Goal: Participate in discussion: Engage in conversation with other users on a specific topic

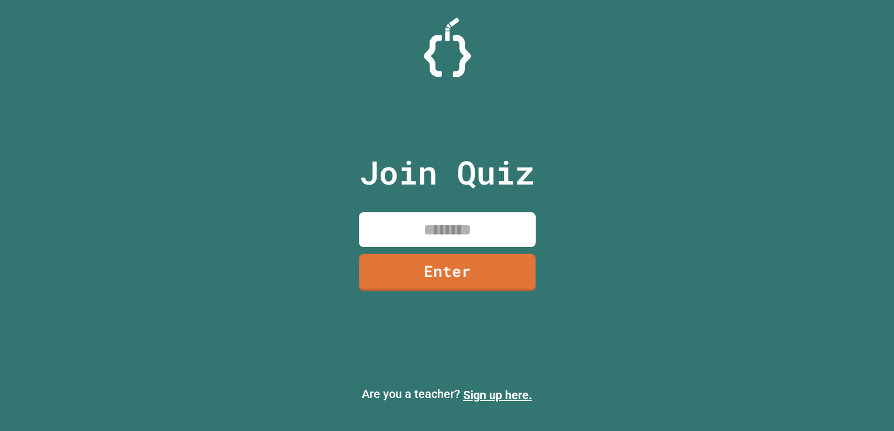
click at [443, 233] on input at bounding box center [447, 229] width 177 height 35
click at [440, 237] on input at bounding box center [447, 229] width 177 height 35
type input "********"
click at [462, 260] on link "Enter" at bounding box center [447, 271] width 172 height 39
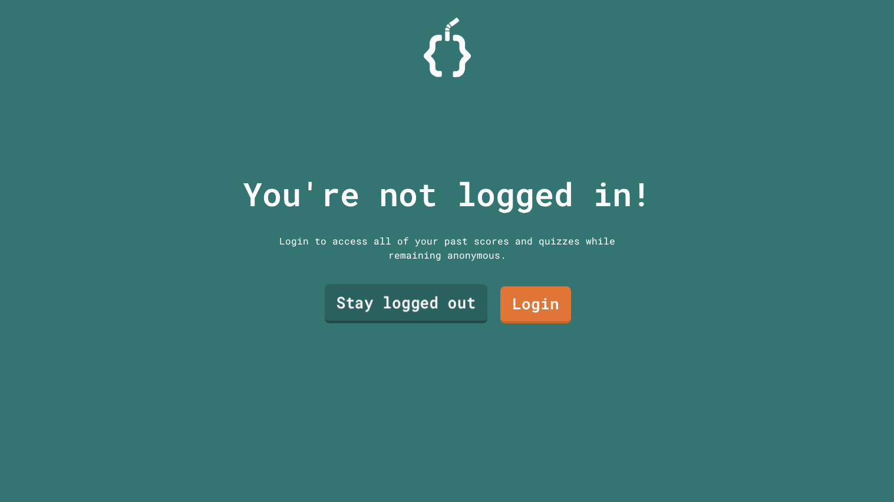
click at [461, 310] on link "Stay logged out" at bounding box center [405, 303] width 163 height 39
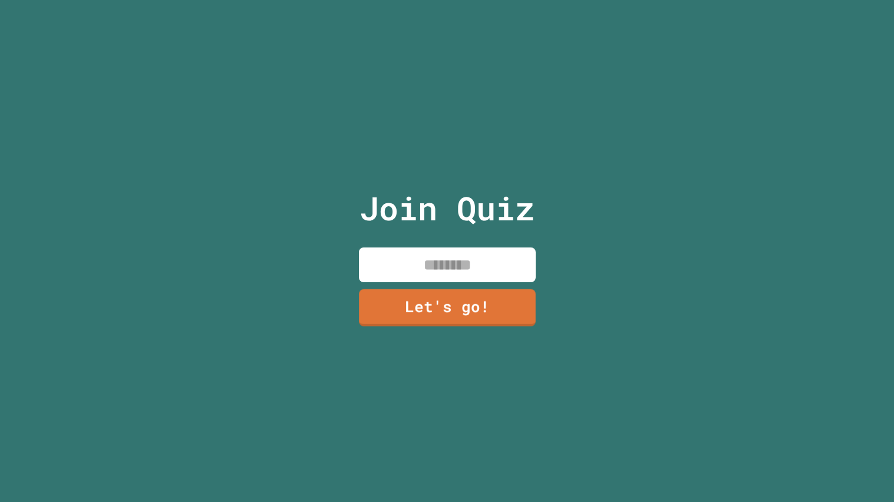
click at [449, 276] on input at bounding box center [447, 264] width 177 height 35
type input "*"
type input "*****"
click at [484, 312] on link "Let's go!" at bounding box center [446, 306] width 174 height 39
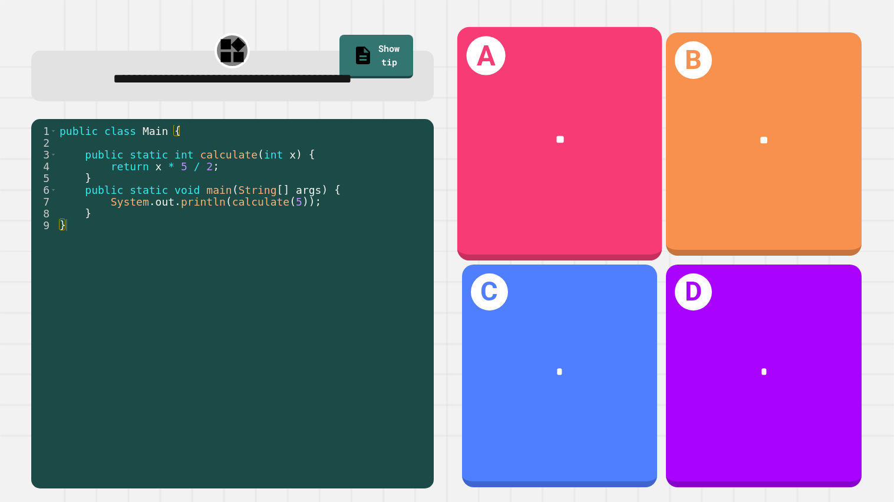
click at [554, 210] on div "A **" at bounding box center [558, 144] width 205 height 234
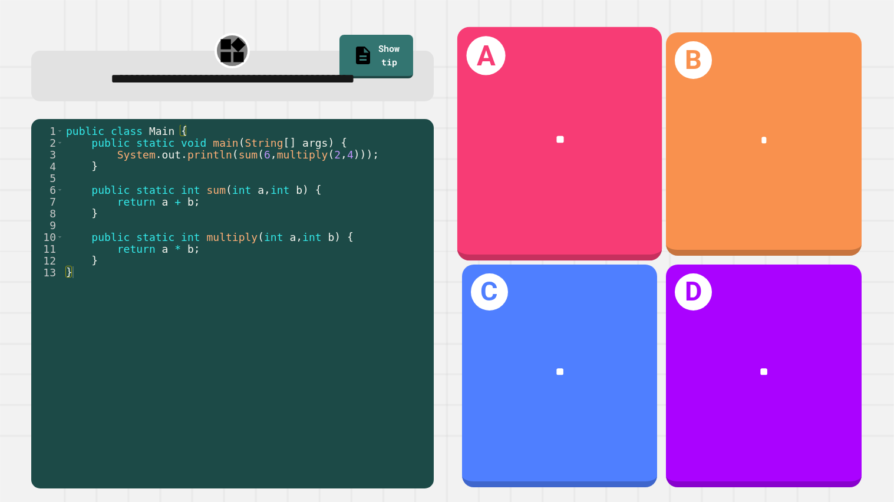
click at [586, 158] on div "**" at bounding box center [558, 141] width 205 height 64
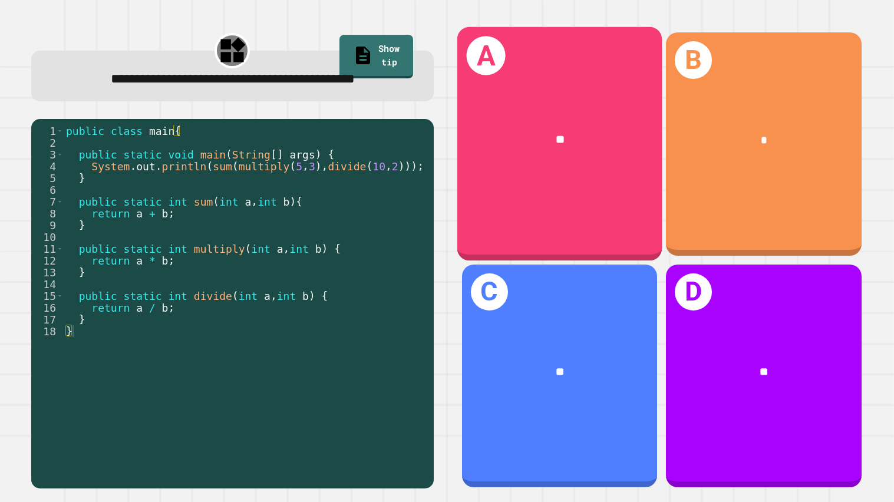
click at [511, 170] on div "**" at bounding box center [558, 141] width 205 height 64
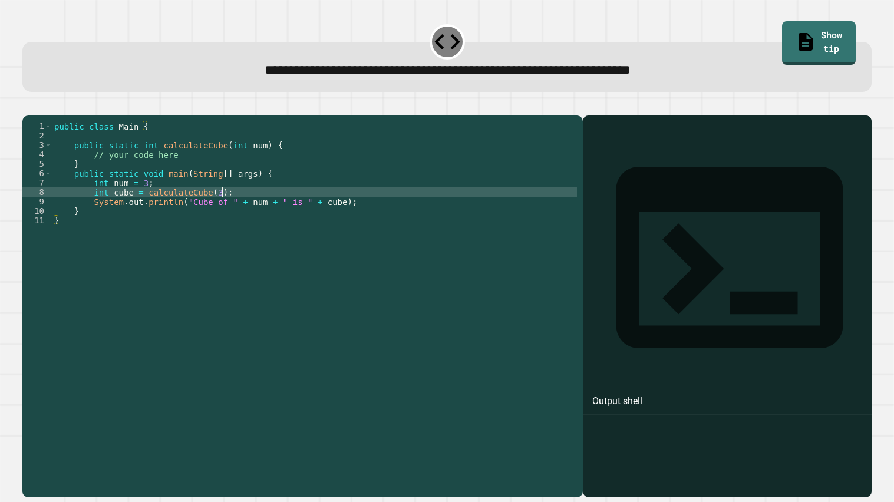
click at [223, 207] on div "public class Main { public static int calculateCube ( int num ) { // your code …" at bounding box center [314, 305] width 525 height 368
click at [28, 105] on button "button" at bounding box center [28, 105] width 0 height 0
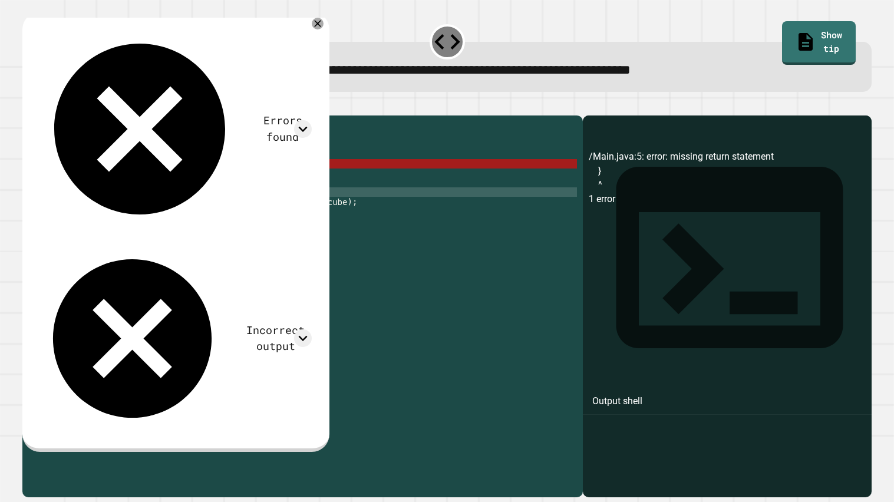
click at [259, 209] on div "public class Main { public static int calculateCube ( int num ) { // your code …" at bounding box center [314, 305] width 525 height 368
click at [173, 183] on div "public class Main { public static int calculateCube ( int num ) { // your code …" at bounding box center [314, 305] width 525 height 368
click at [231, 207] on div "public class Main { public static int calculateCube ( int num ) { // your code …" at bounding box center [314, 305] width 525 height 368
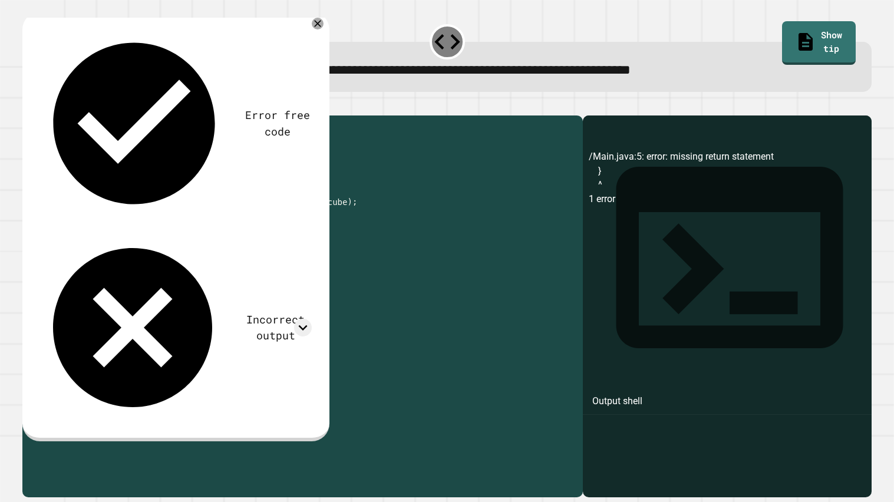
drag, startPoint x: 197, startPoint y: 168, endPoint x: 98, endPoint y: 170, distance: 99.0
click at [98, 170] on div "public class Main { public static int calculateCube ( int num ) { // your code …" at bounding box center [314, 305] width 525 height 368
type textarea "*"
click at [28, 105] on icon "button" at bounding box center [28, 105] width 0 height 0
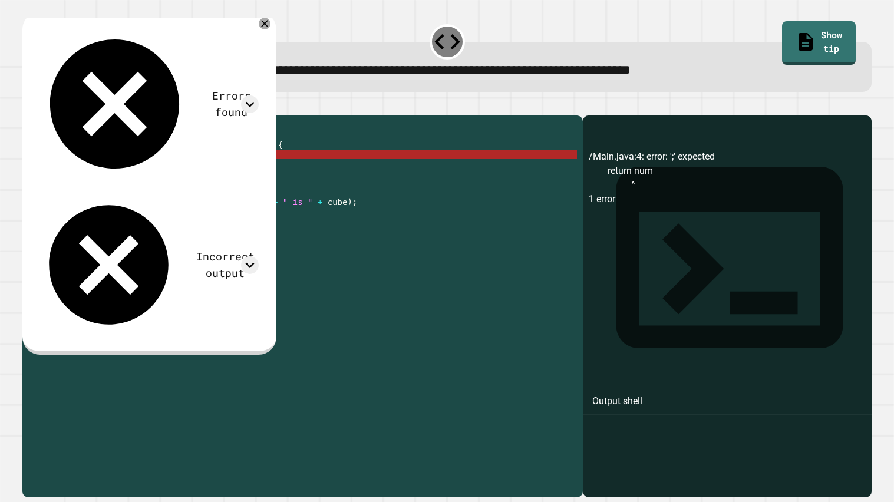
click at [160, 170] on div "public class Main { public static int calculateCube ( int num ) { return num } …" at bounding box center [314, 305] width 525 height 368
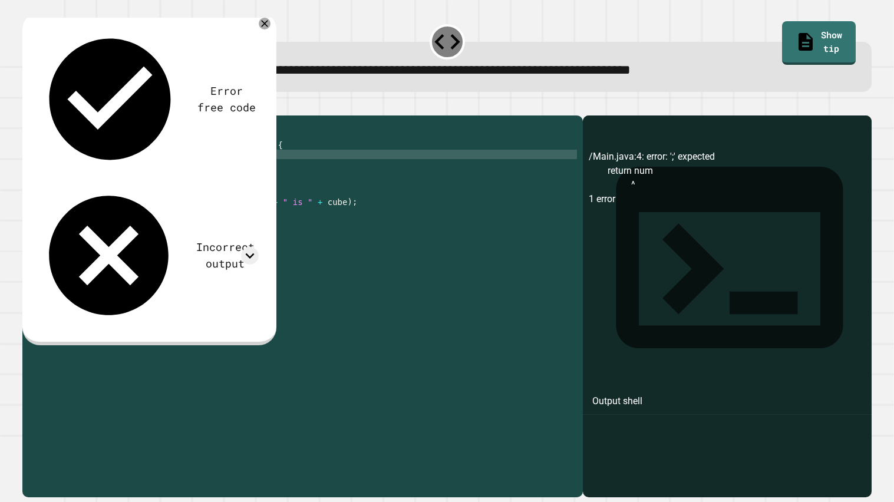
scroll to position [0, 7]
click at [28, 105] on icon "button" at bounding box center [28, 105] width 0 height 0
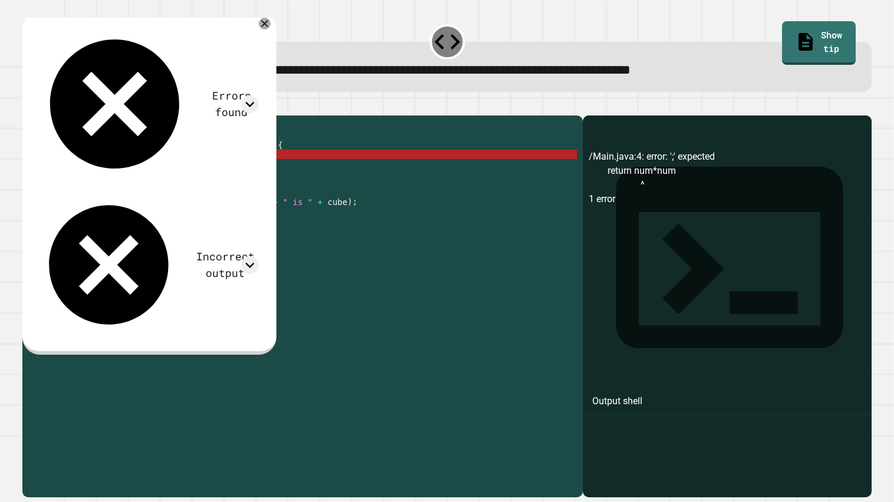
click at [166, 170] on div "public class Main { public static int calculateCube ( int num ) { return num * …" at bounding box center [314, 305] width 525 height 368
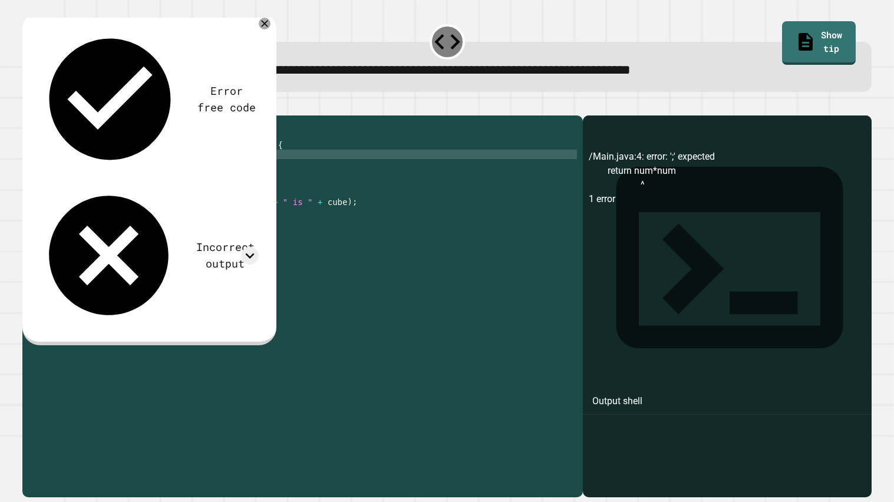
click at [28, 105] on icon "button" at bounding box center [28, 105] width 0 height 0
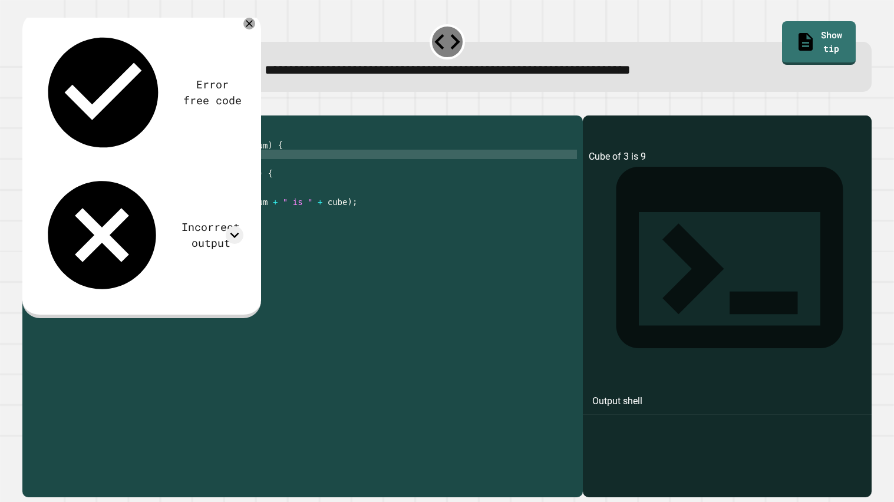
click at [28, 105] on icon "button" at bounding box center [28, 105] width 0 height 0
click at [164, 167] on div "public class Main { public static int calculateCube ( int num ) { return num * …" at bounding box center [314, 305] width 525 height 368
type textarea "**********"
click at [28, 105] on icon "button" at bounding box center [28, 105] width 0 height 0
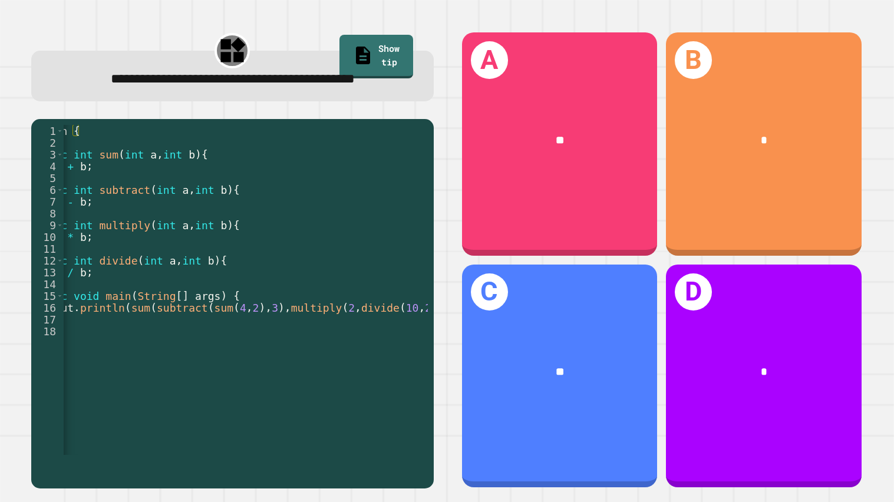
scroll to position [0, 118]
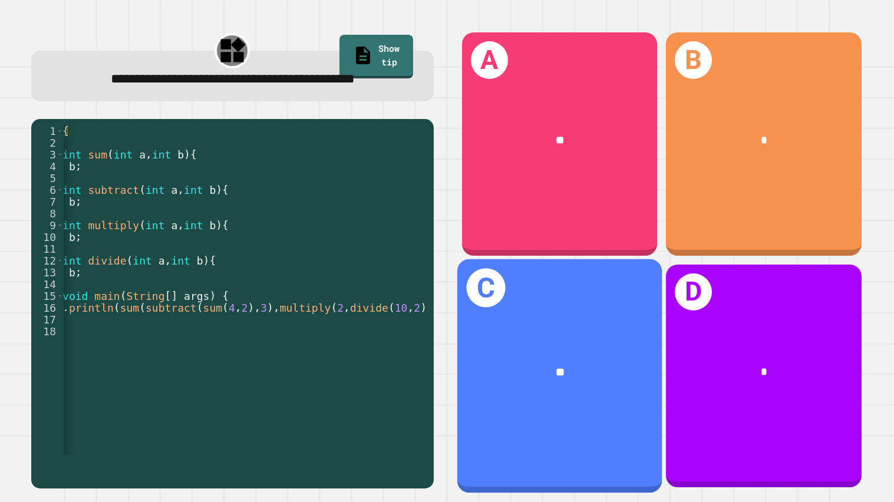
click at [584, 356] on div "**" at bounding box center [558, 373] width 205 height 64
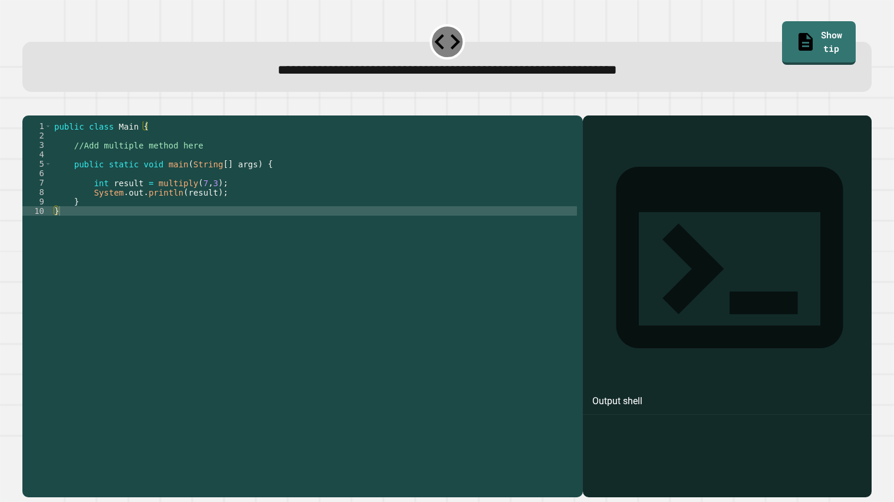
click at [197, 188] on div "public class Main { //Add multiple method here public static void main ( String…" at bounding box center [314, 305] width 525 height 368
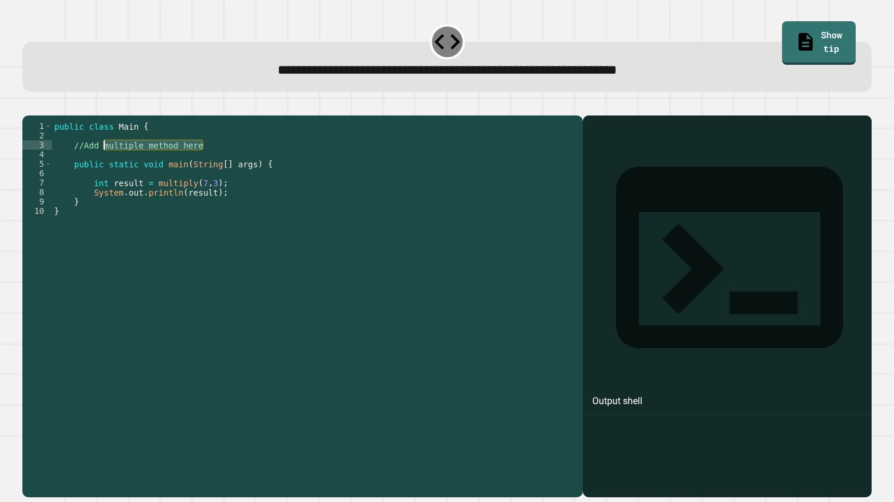
drag, startPoint x: 241, startPoint y: 161, endPoint x: 85, endPoint y: 161, distance: 156.1
click at [85, 161] on div "public class Main { //Add multiple method here public static void main ( String…" at bounding box center [314, 305] width 525 height 368
type textarea "*"
click at [107, 160] on div "public class Main { public multiply ( int a , int b ) public static void main (…" at bounding box center [314, 305] width 525 height 368
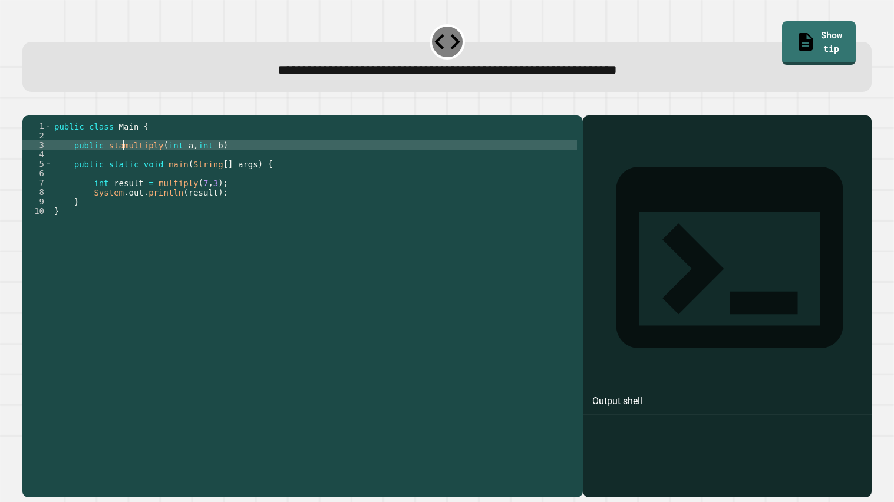
scroll to position [0, 5]
type textarea "**********"
click at [309, 159] on div "public class Main { public static multiply ( int a , int b ) public static void…" at bounding box center [314, 305] width 525 height 368
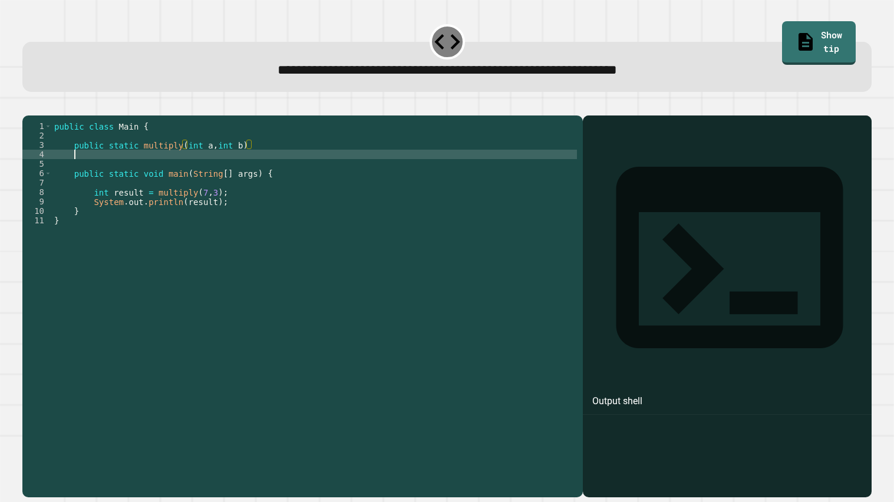
scroll to position [0, 1]
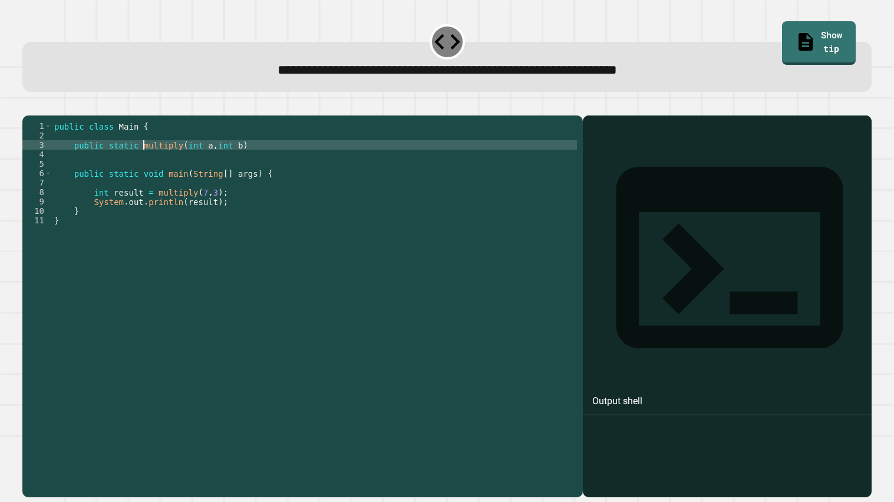
click at [144, 160] on div "public class Main { public static multiply ( int a , int b ) public static void…" at bounding box center [314, 305] width 525 height 368
type textarea "**********"
click at [160, 170] on div "public class Main { public static int multiply ( int a , int b ) public static …" at bounding box center [314, 305] width 525 height 368
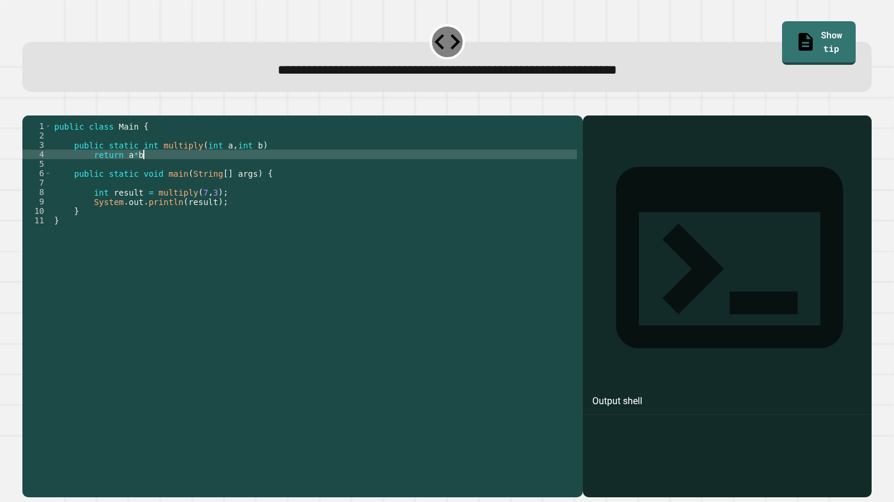
scroll to position [0, 5]
click at [39, 116] on icon "button" at bounding box center [36, 112] width 6 height 8
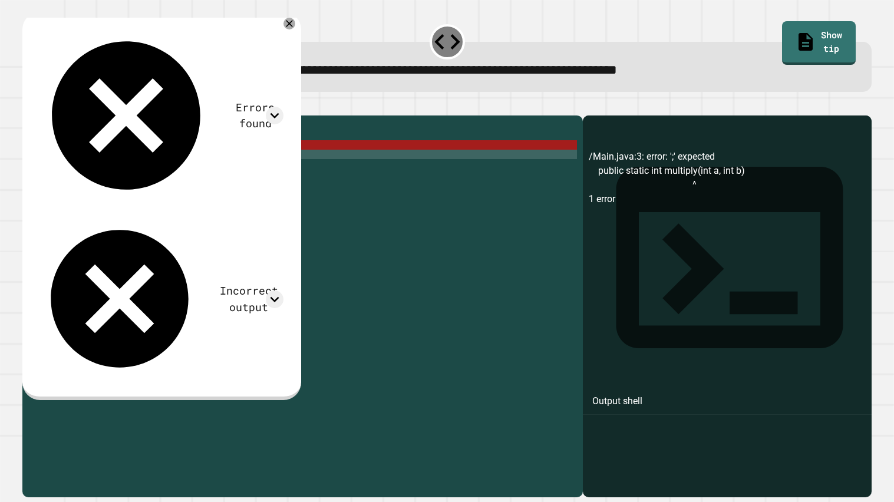
click at [299, 160] on div "public class Main { public static int multiply ( int a , int b ) return a * b ;…" at bounding box center [314, 305] width 525 height 368
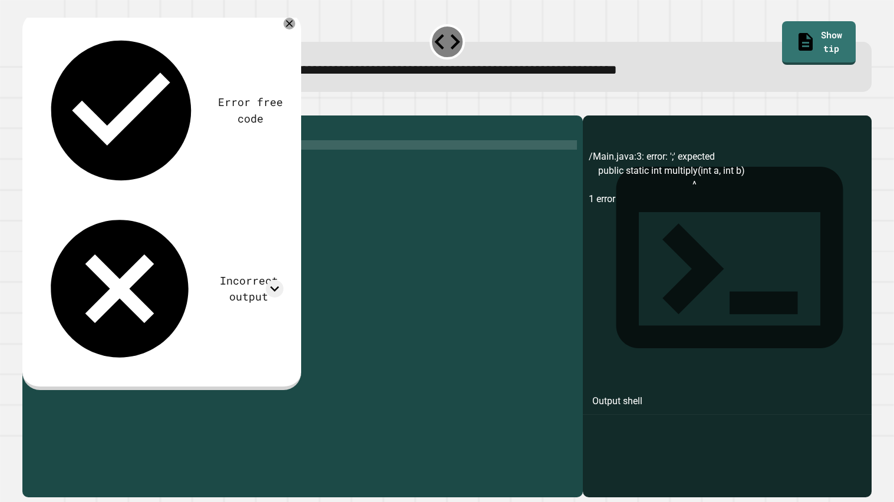
click at [28, 105] on icon "button" at bounding box center [28, 105] width 0 height 0
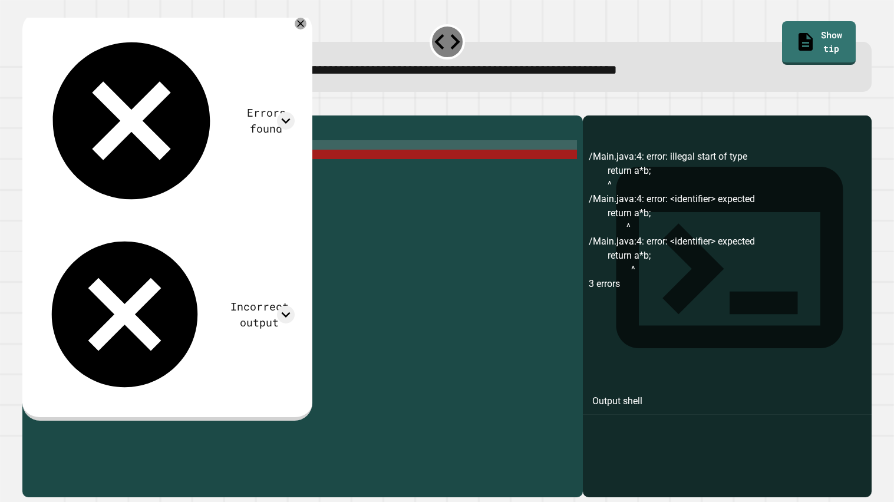
click at [128, 170] on div "public class Main { public static int multiply ( int a , int b ) ; return a * b…" at bounding box center [314, 305] width 525 height 368
click at [93, 168] on div "public class Main { public static int multiply ( int a , int b ) ; return a * b…" at bounding box center [314, 305] width 525 height 368
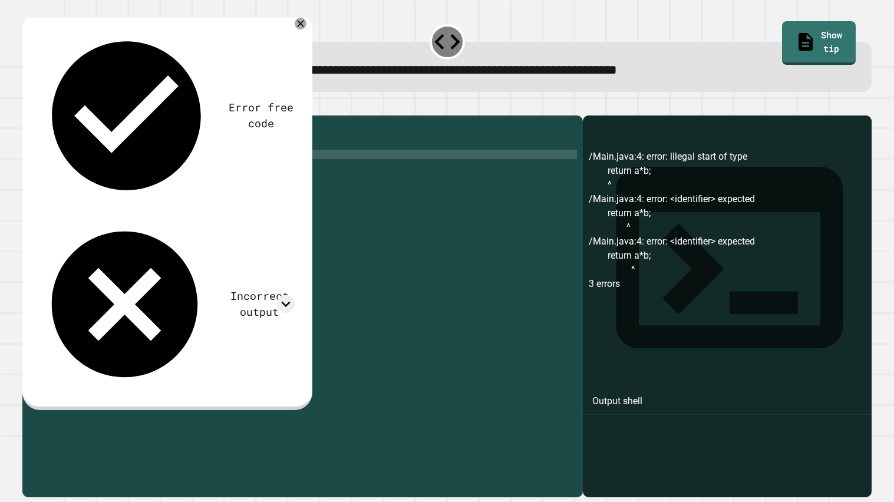
click at [28, 105] on icon "button" at bounding box center [28, 105] width 0 height 0
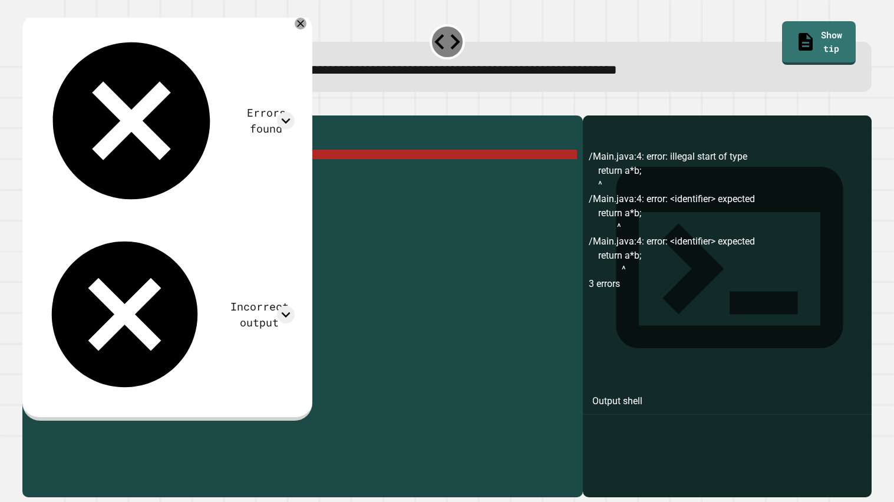
click at [75, 169] on div "public class Main { public static int multiply ( int a , int b ) ; return a * b…" at bounding box center [314, 305] width 525 height 368
type textarea "**********"
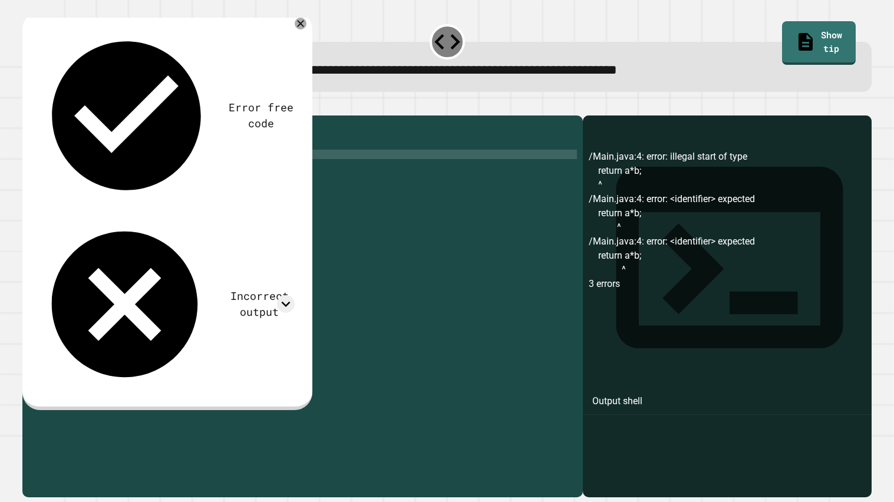
click at [167, 168] on div "public class Main { public static int multiply ( int a , int b ) ; return a * b…" at bounding box center [314, 305] width 525 height 368
type textarea "*"
click at [91, 152] on div "public class Main { public static int multiply ( int a , int b ) ; return a * b…" at bounding box center [314, 305] width 525 height 368
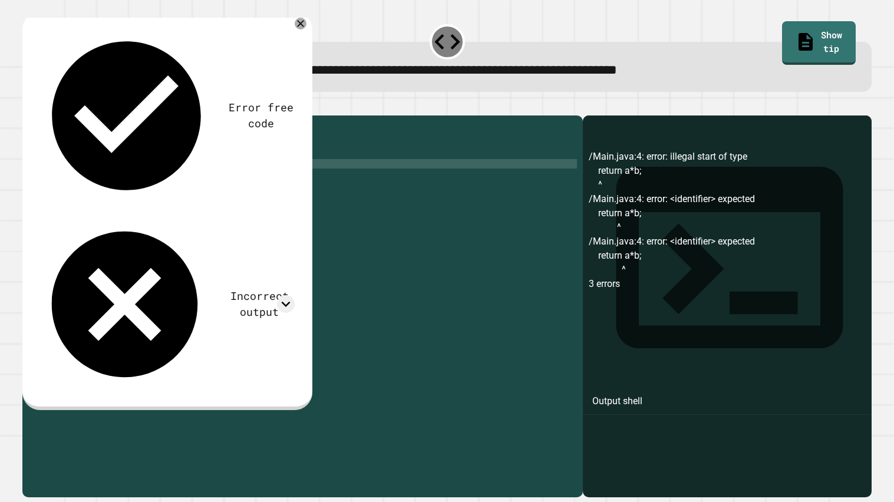
scroll to position [0, 0]
type textarea "*"
click at [38, 115] on icon "button" at bounding box center [36, 112] width 6 height 8
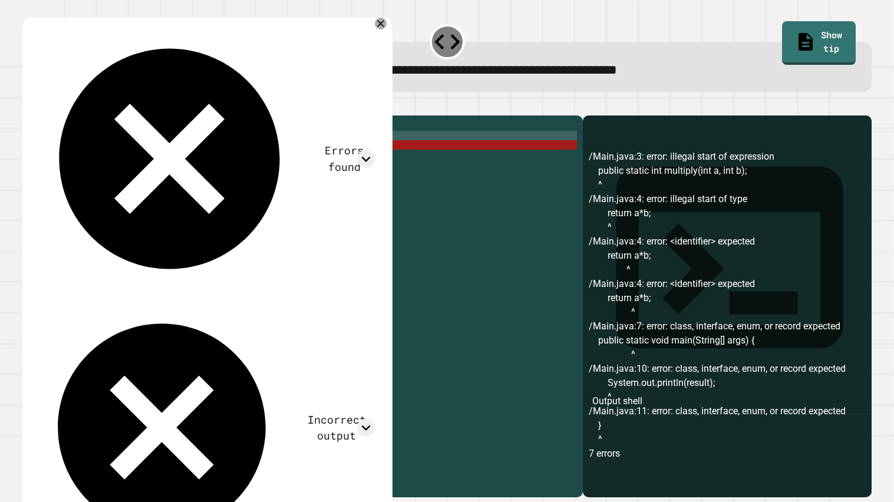
click at [68, 150] on div "public class Main { { public static int multiply ( int a , int b ) ; return a *…" at bounding box center [314, 305] width 525 height 368
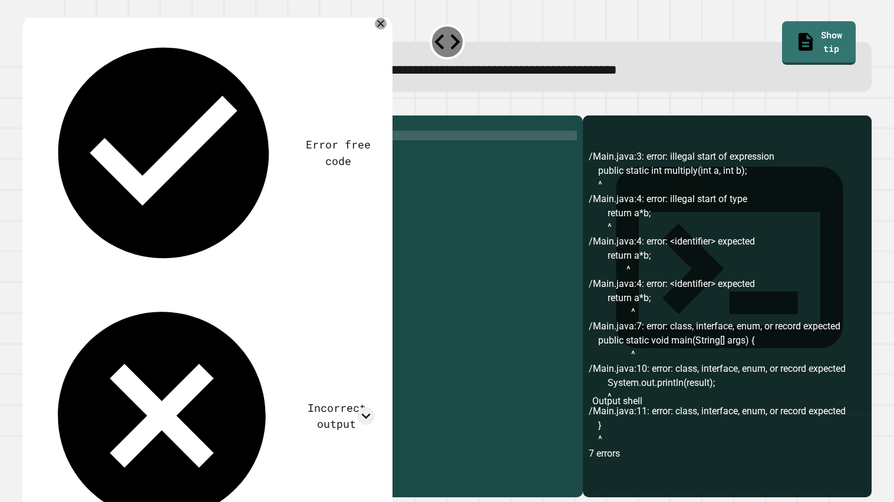
click at [28, 105] on icon "button" at bounding box center [28, 105] width 0 height 0
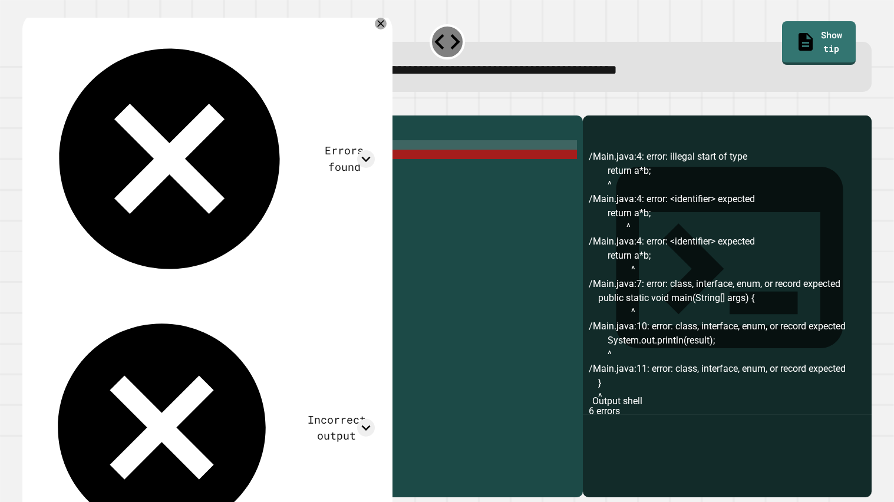
click at [306, 163] on div "public class Main { public static int multiply ( int a , int b ) ; return a * b…" at bounding box center [314, 305] width 525 height 368
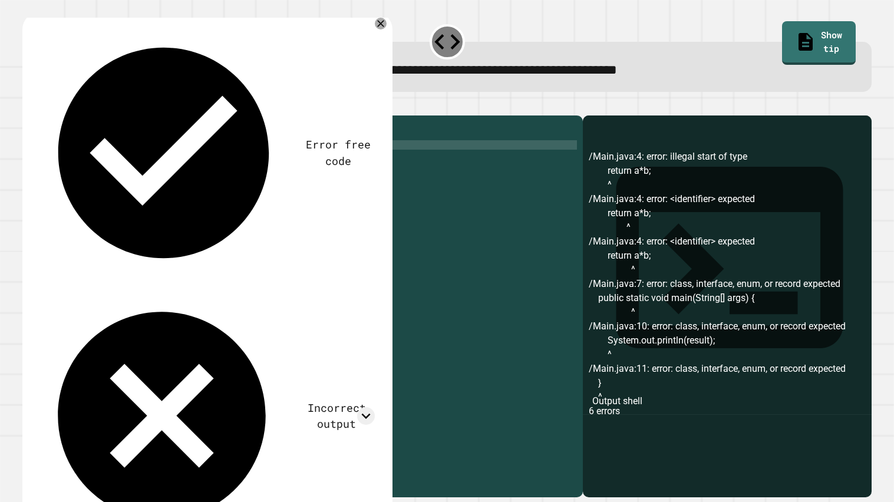
scroll to position [0, 15]
type textarea "**********"
click at [28, 105] on icon "button" at bounding box center [28, 105] width 0 height 0
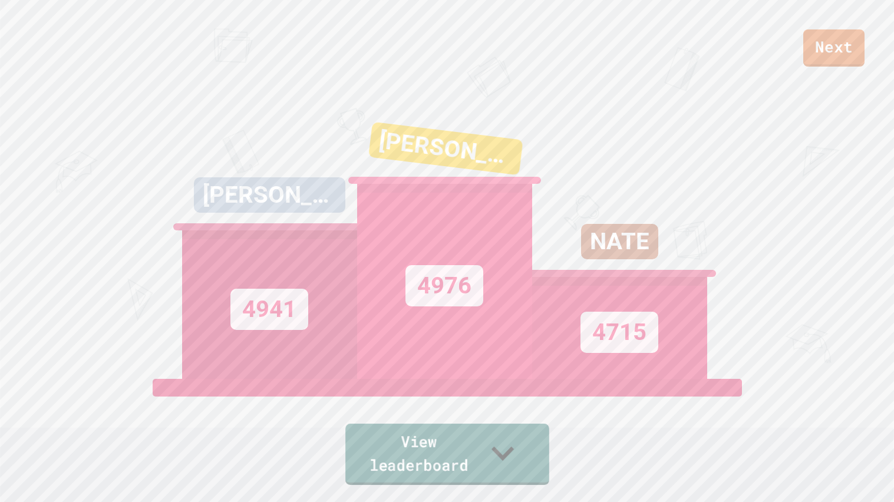
click at [454, 430] on link "View leaderboard" at bounding box center [447, 453] width 204 height 61
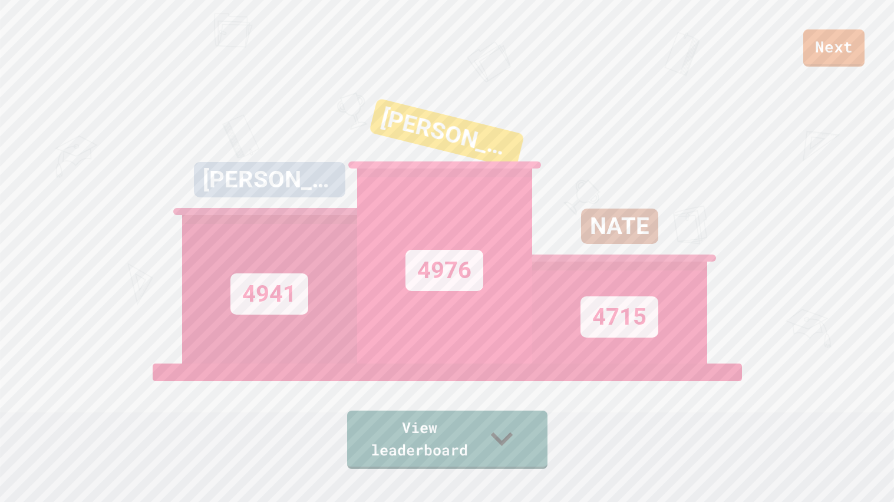
scroll to position [0, 0]
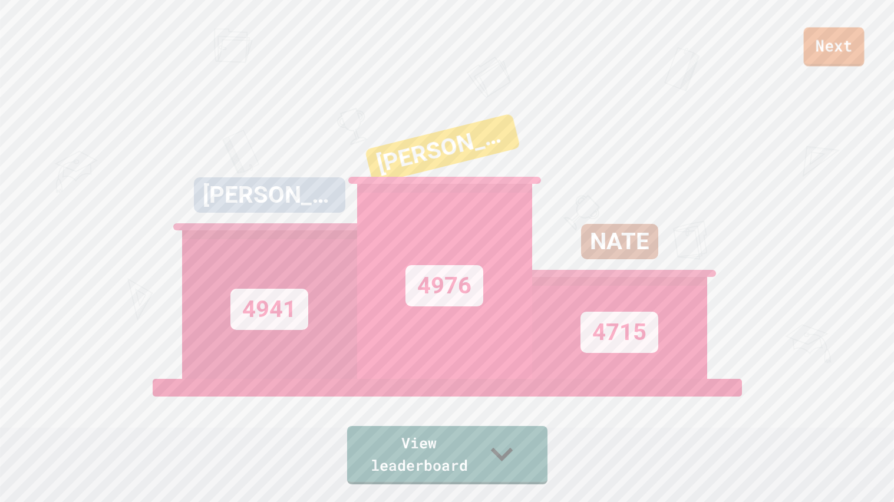
click at [828, 39] on link "Next" at bounding box center [833, 46] width 61 height 39
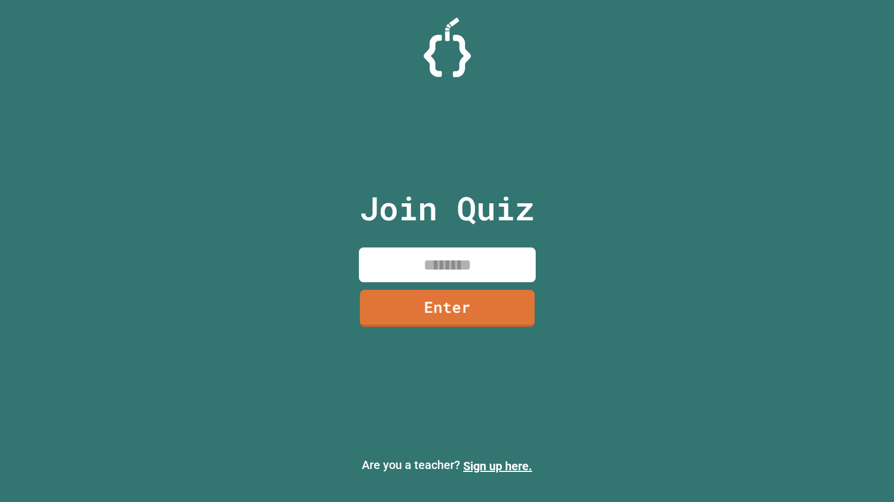
click at [461, 274] on input at bounding box center [447, 264] width 177 height 35
click at [459, 270] on input at bounding box center [447, 264] width 177 height 35
type input "*"
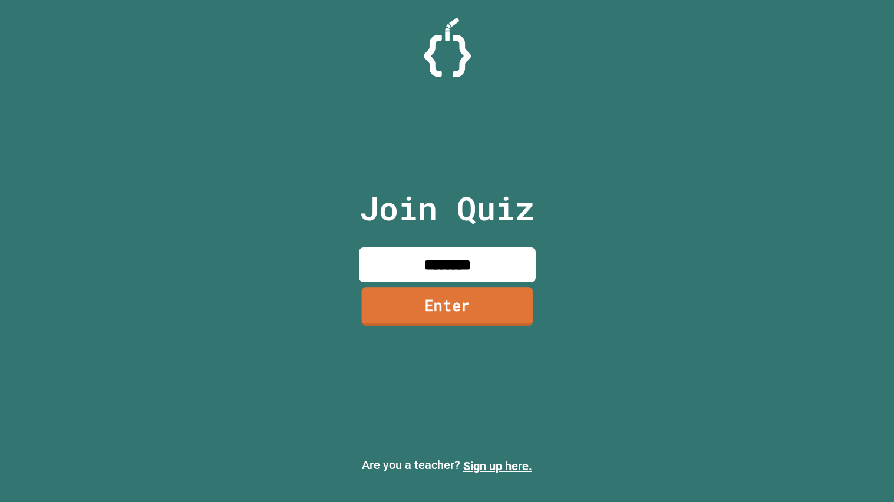
type input "********"
click at [458, 297] on link "Enter" at bounding box center [446, 306] width 171 height 39
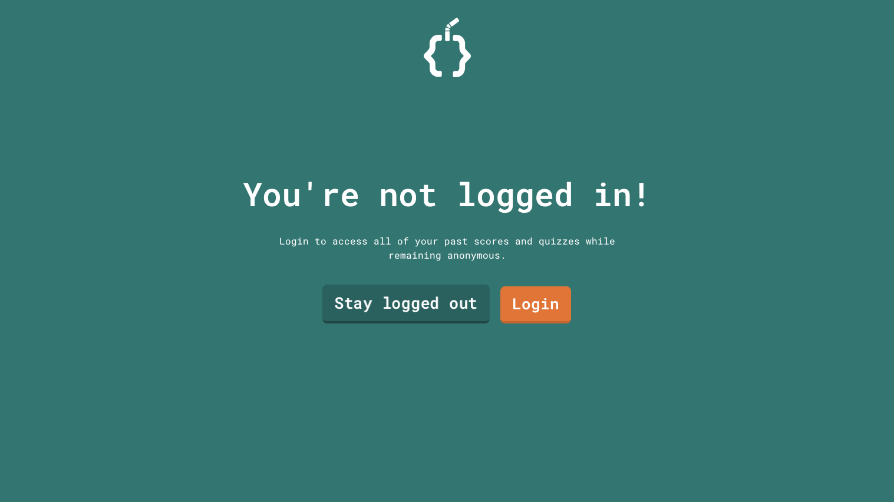
click at [458, 301] on link "Stay logged out" at bounding box center [405, 303] width 167 height 39
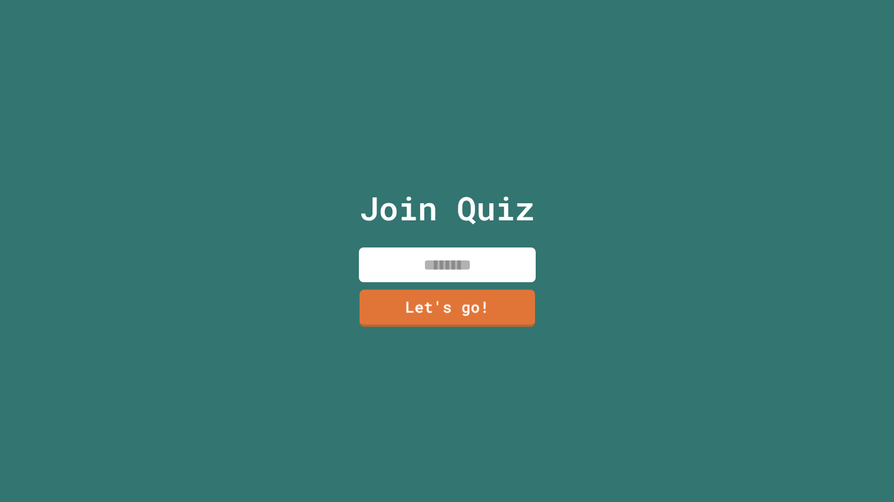
click at [444, 269] on input at bounding box center [447, 264] width 177 height 35
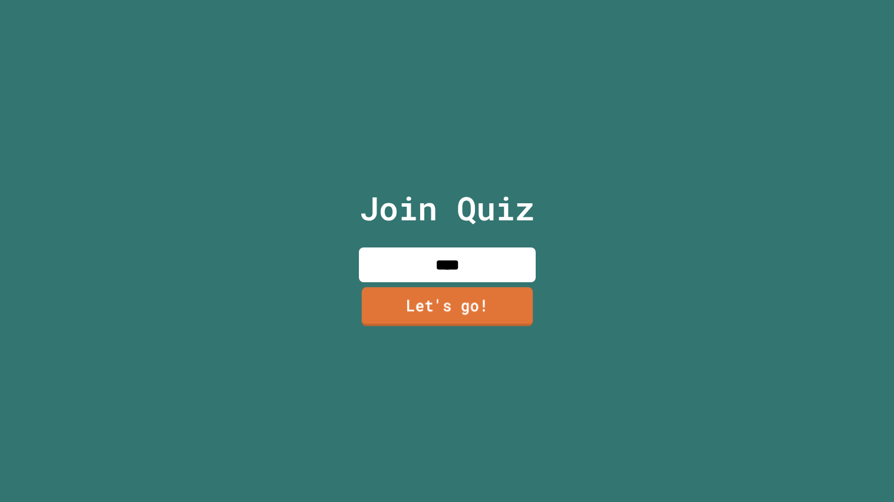
type input "****"
click at [443, 303] on link "Let's go!" at bounding box center [446, 306] width 171 height 39
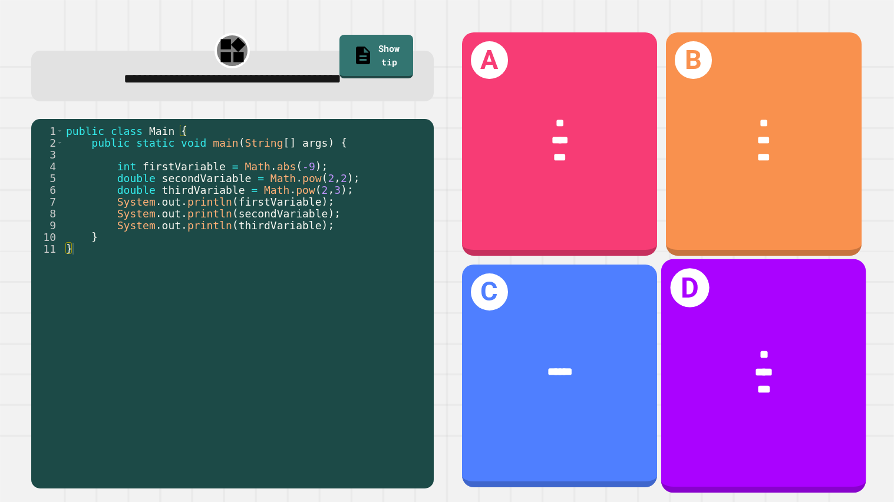
click at [775, 401] on div "* *** ***" at bounding box center [763, 373] width 205 height 100
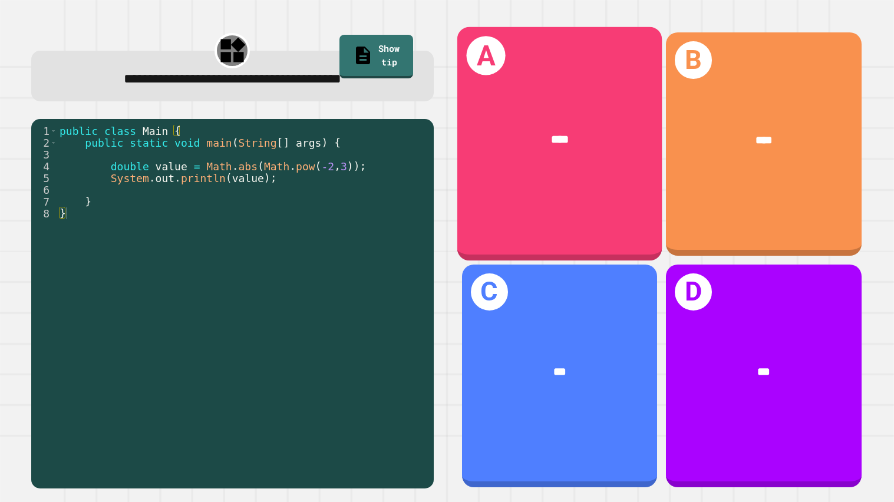
click at [590, 210] on div "A ****" at bounding box center [558, 144] width 205 height 234
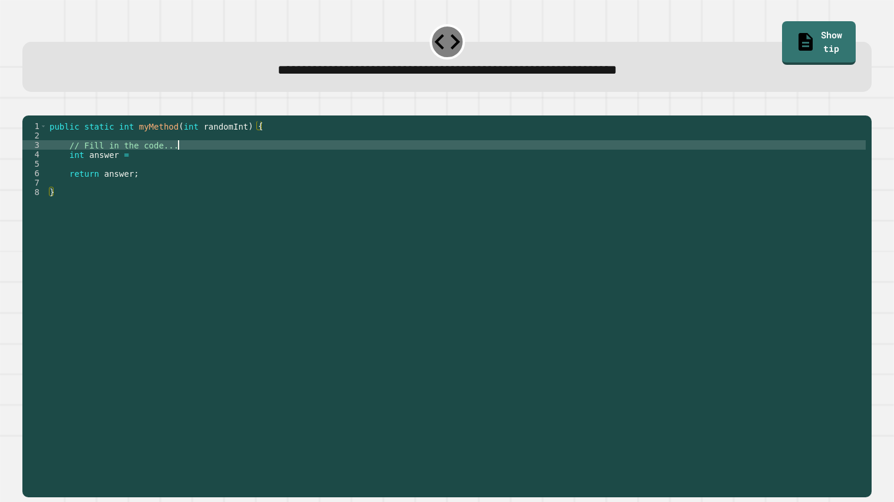
click at [187, 162] on div "public static int myMethod ( int randomInt ) { // Fill in the code... int answe…" at bounding box center [456, 305] width 818 height 368
click at [163, 168] on div "public static int myMethod ( int randomInt ) { // Fill in the code... int answe…" at bounding box center [456, 305] width 818 height 368
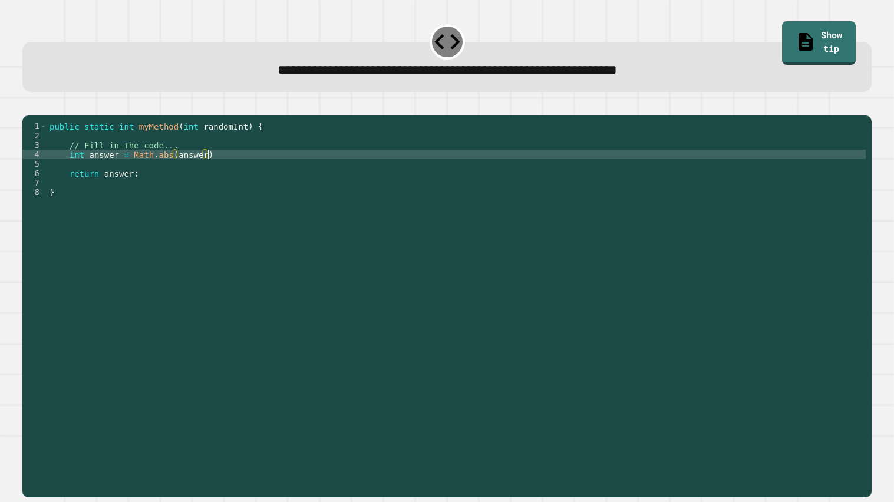
scroll to position [0, 10]
click at [28, 105] on icon "button" at bounding box center [28, 105] width 0 height 0
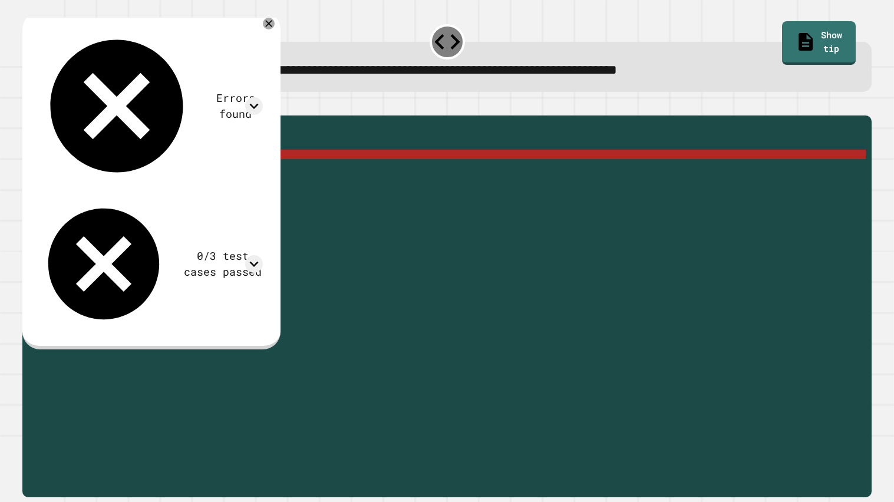
click at [204, 170] on div "public static int myMethod ( int randomInt ) { // Fill in the code... int answe…" at bounding box center [456, 305] width 818 height 368
click at [209, 171] on div "public static int myMethod ( int randomInt ) { // Fill in the code... int answe…" at bounding box center [456, 305] width 818 height 368
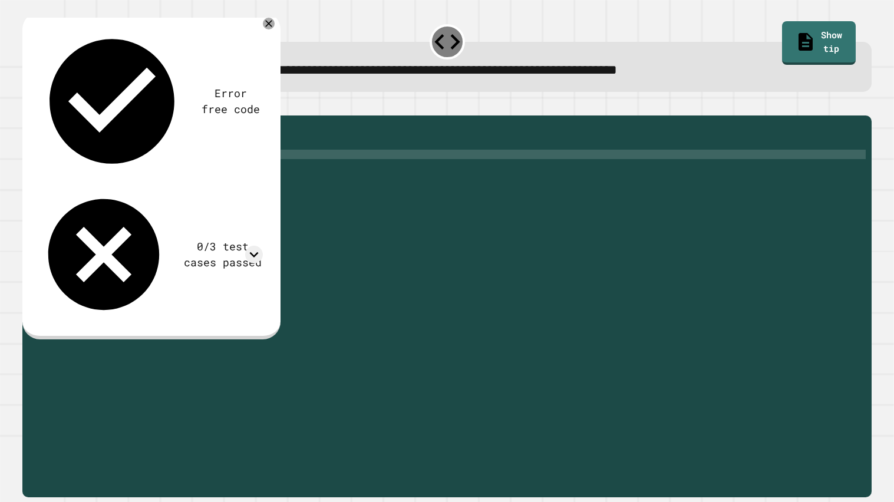
scroll to position [0, 11]
click at [279, 174] on div "public static int myMethod ( int randomInt ) { // Fill in the code... int answe…" at bounding box center [456, 305] width 818 height 368
type textarea "**********"
click at [28, 105] on icon "button" at bounding box center [28, 105] width 0 height 0
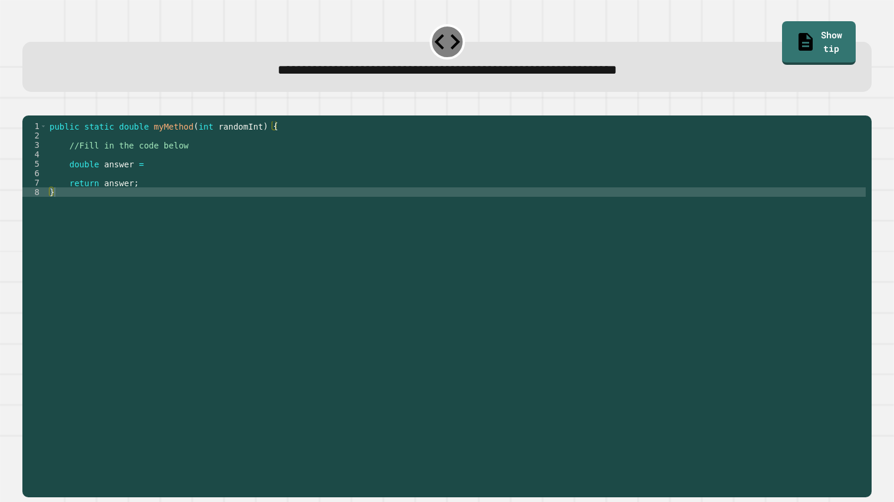
click at [178, 180] on div "public static double myMethod ( int randomInt ) { //Fill in the code below doub…" at bounding box center [456, 305] width 818 height 368
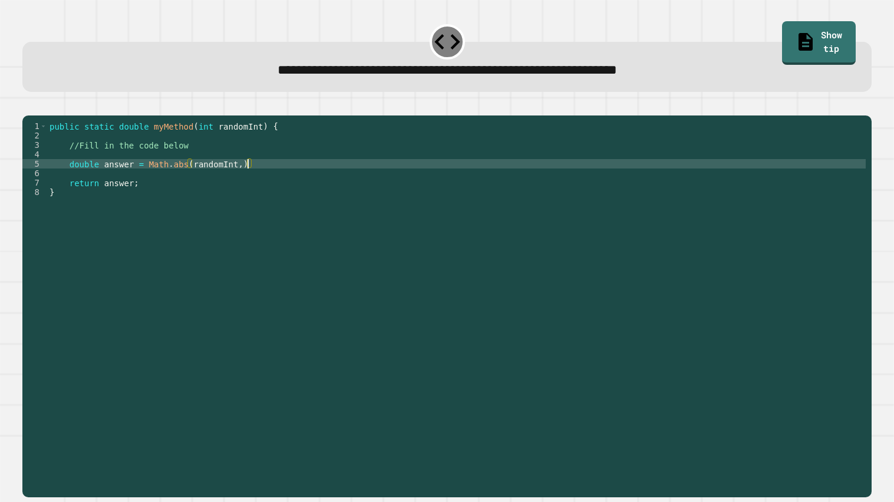
scroll to position [0, 14]
click at [28, 105] on icon "button" at bounding box center [28, 105] width 0 height 0
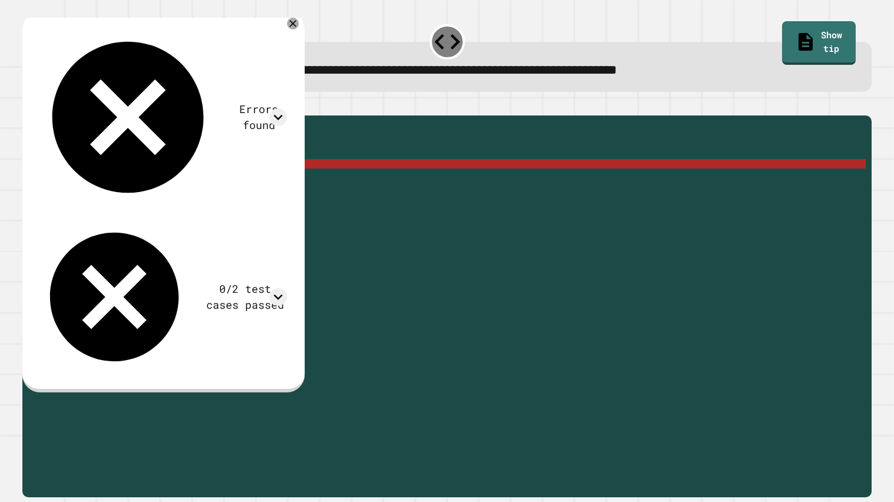
click at [186, 179] on div "public static double myMethod ( int randomInt ) { //Fill in the code below doub…" at bounding box center [456, 305] width 818 height 368
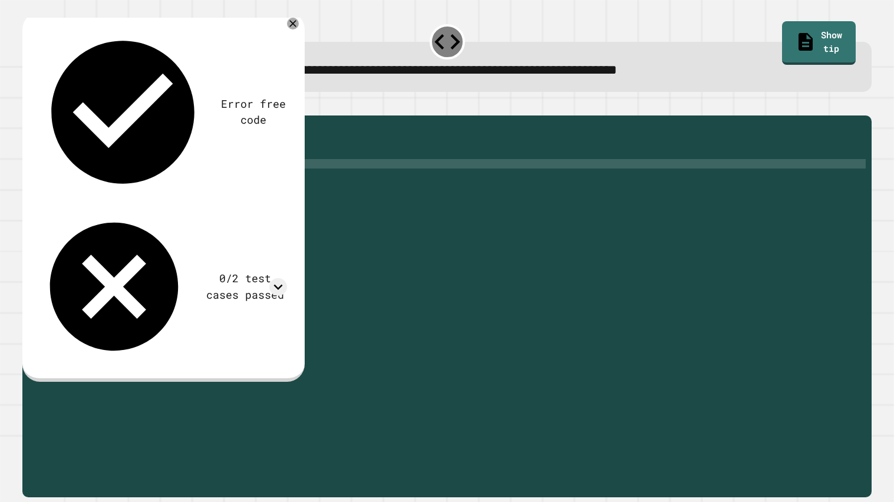
scroll to position [0, 9]
type textarea "**********"
click at [28, 105] on icon "button" at bounding box center [28, 105] width 0 height 0
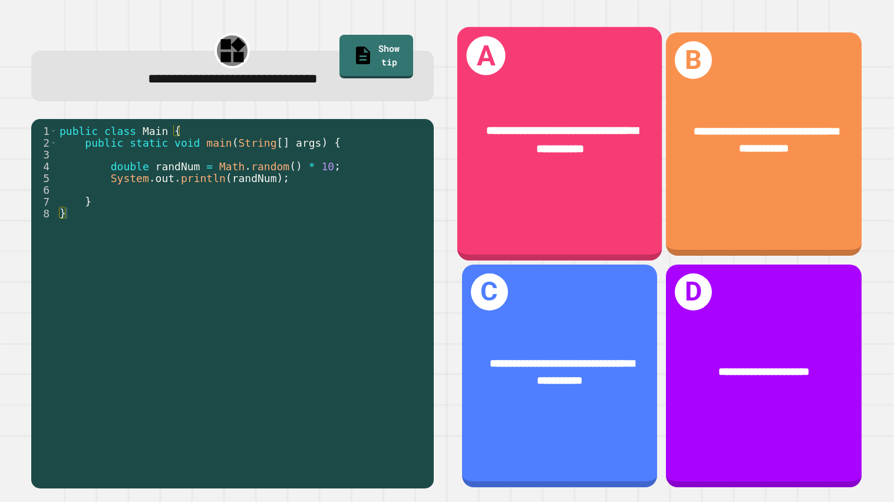
click at [596, 148] on span "**********" at bounding box center [561, 139] width 151 height 29
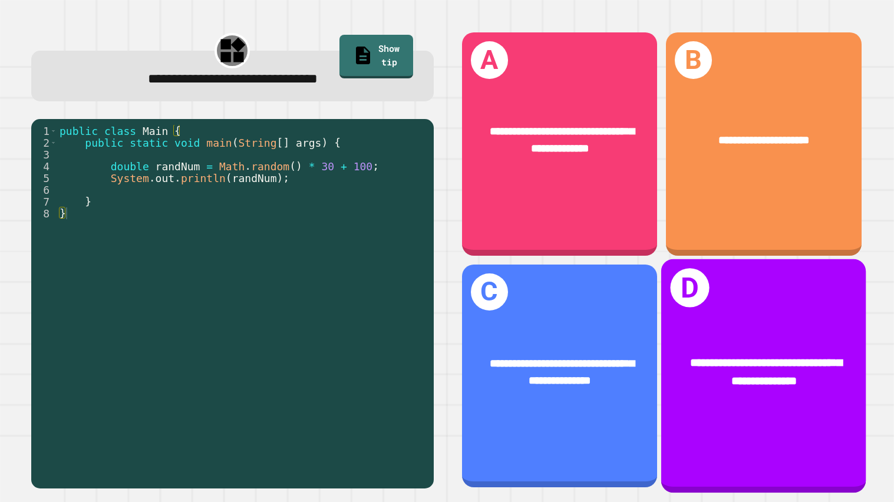
click at [737, 374] on span "**********" at bounding box center [765, 371] width 151 height 29
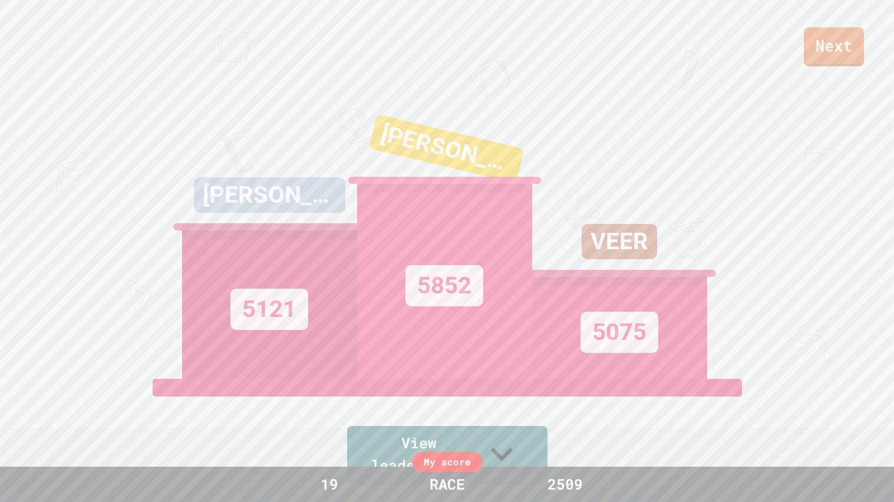
click at [828, 51] on link "Next" at bounding box center [833, 46] width 60 height 39
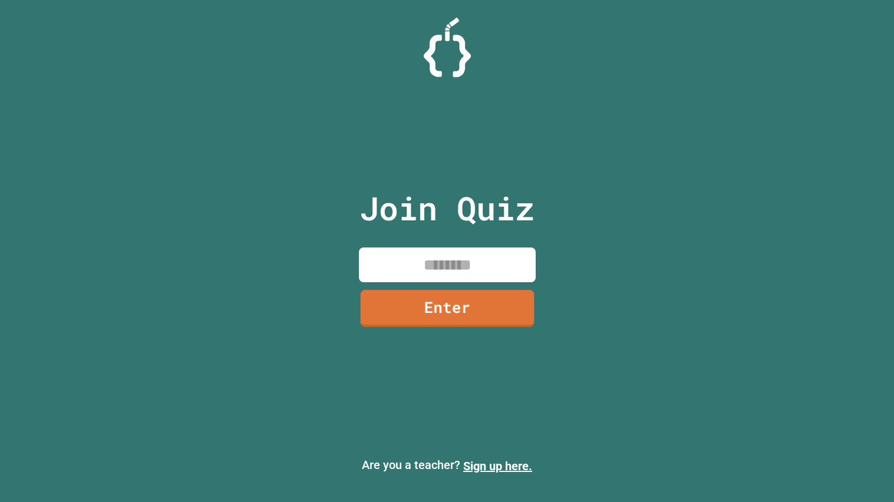
click at [455, 266] on input at bounding box center [447, 264] width 177 height 35
click at [466, 278] on input at bounding box center [447, 264] width 177 height 35
type input "********"
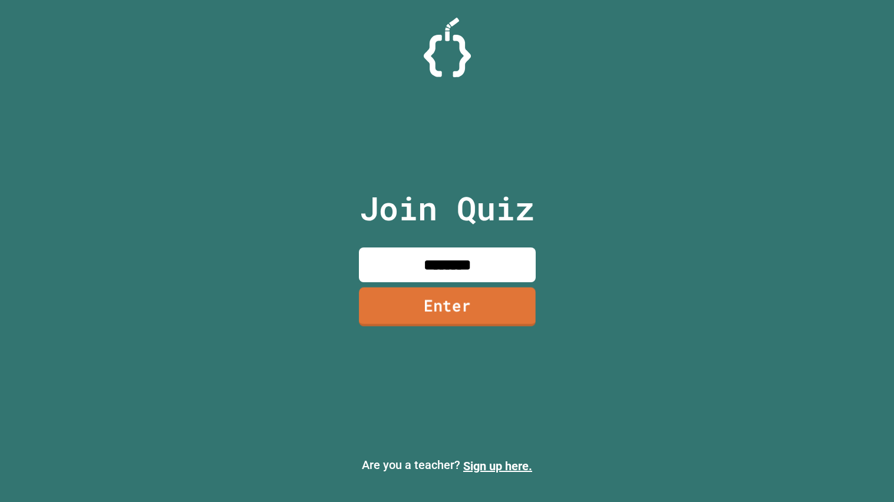
click at [495, 300] on link "Enter" at bounding box center [447, 306] width 177 height 39
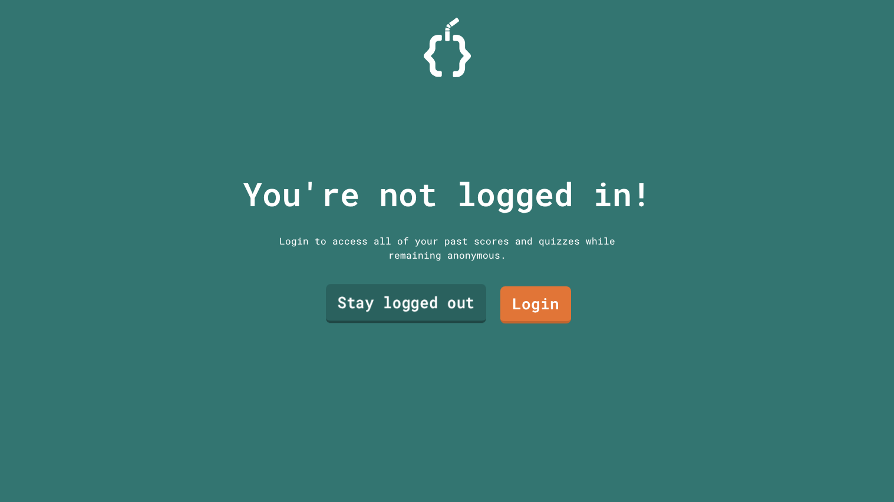
click at [456, 296] on link "Stay logged out" at bounding box center [406, 303] width 160 height 39
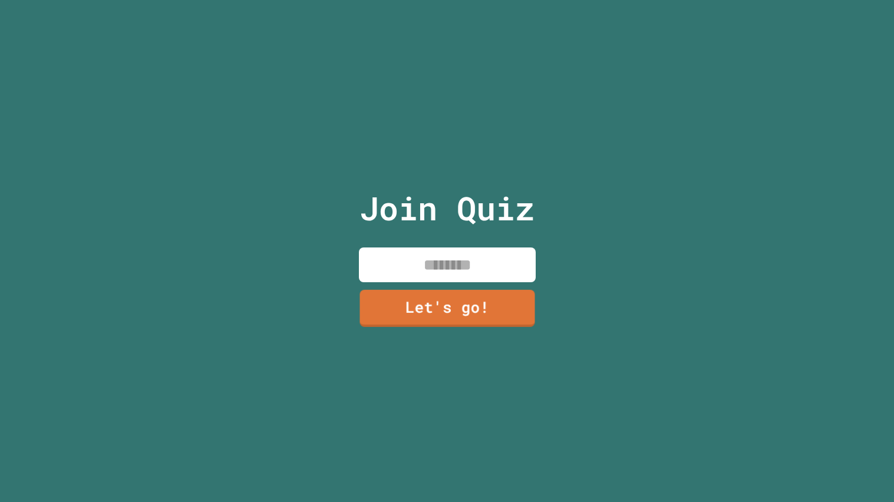
click at [451, 277] on input at bounding box center [447, 264] width 177 height 35
type input "******"
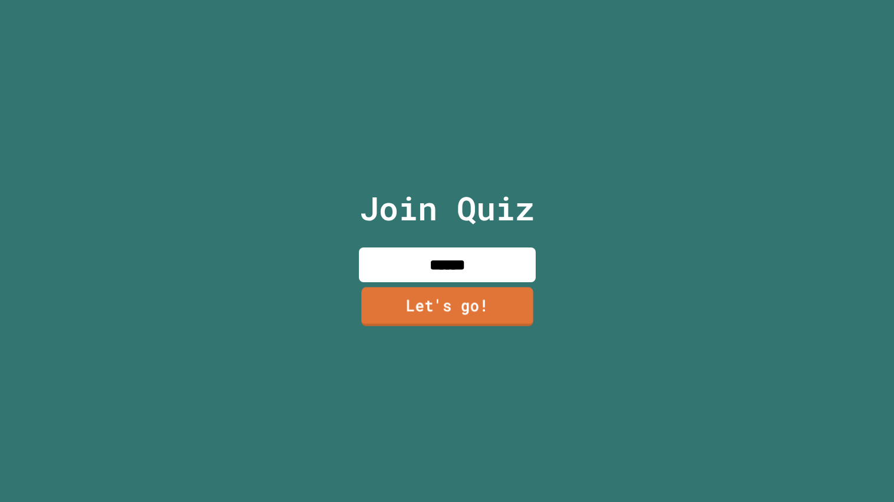
click at [439, 309] on link "Let's go!" at bounding box center [446, 306] width 171 height 39
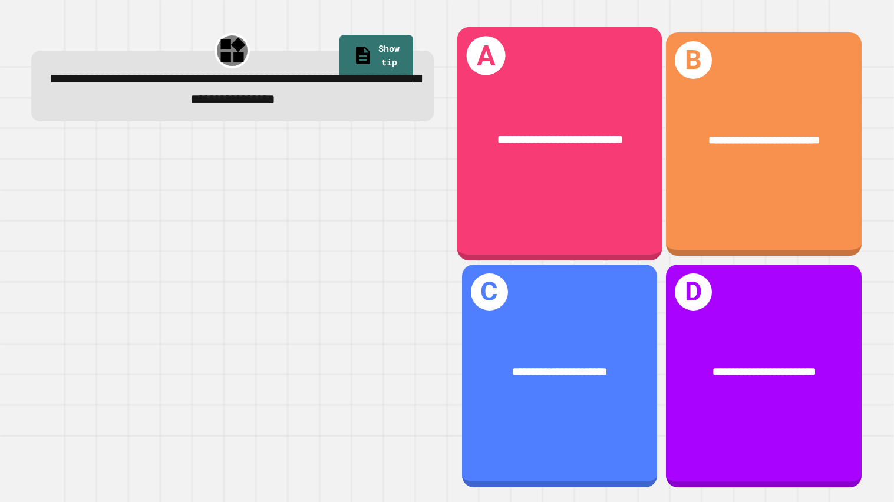
click at [626, 211] on div "**********" at bounding box center [558, 144] width 205 height 234
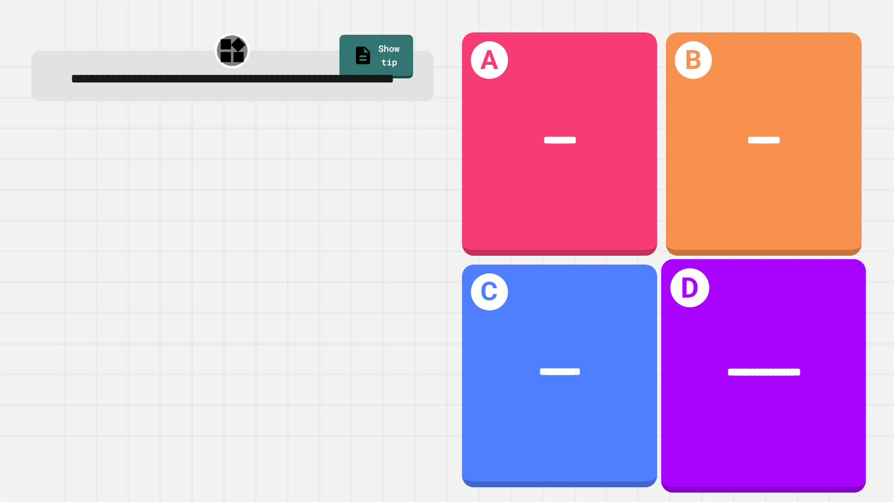
click at [767, 373] on span "**********" at bounding box center [764, 371] width 74 height 11
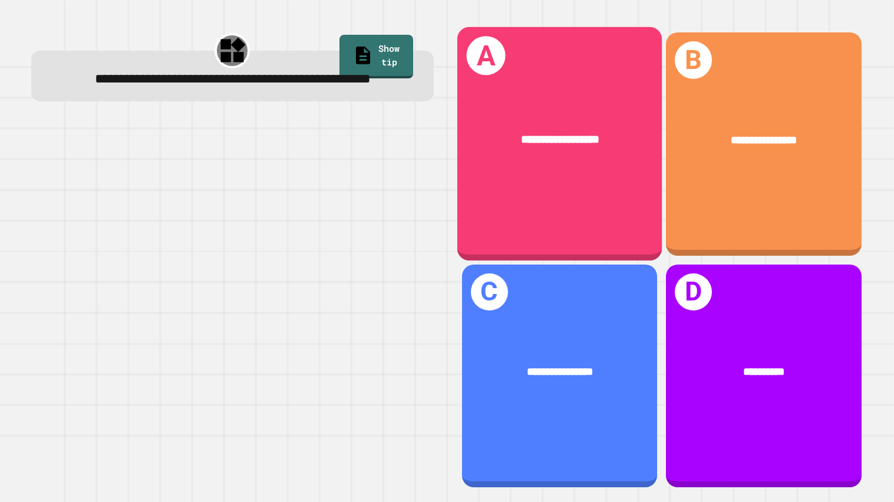
click at [568, 175] on div "**********" at bounding box center [558, 144] width 205 height 234
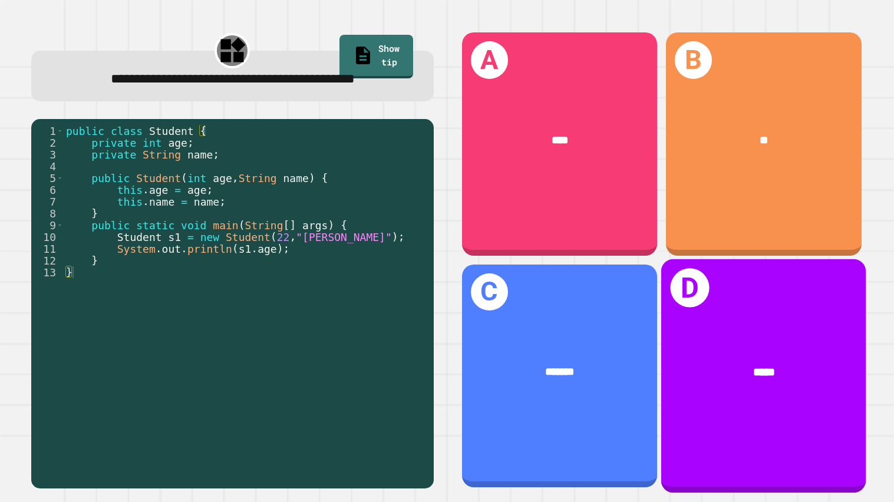
click at [729, 337] on div "D *****" at bounding box center [763, 376] width 205 height 234
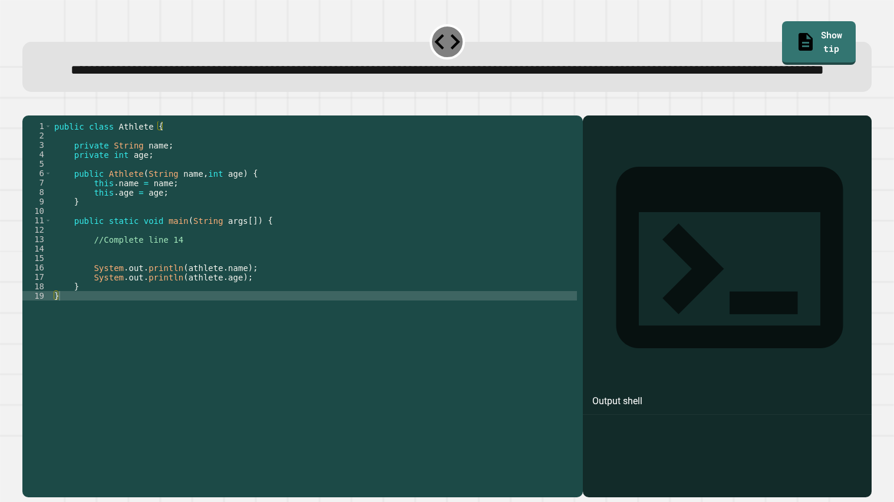
click at [187, 288] on div "public class Athlete { private String name ; private int age ; public Athlete (…" at bounding box center [314, 290] width 525 height 339
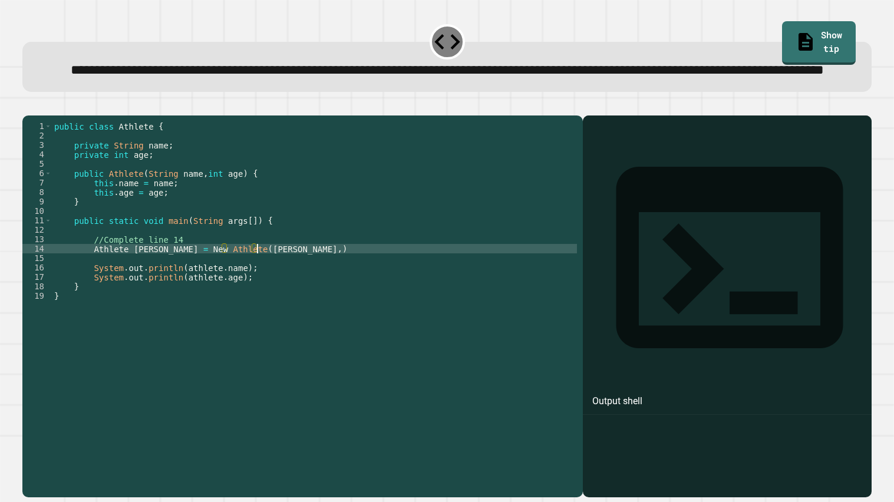
scroll to position [0, 14]
click at [28, 105] on icon "button" at bounding box center [28, 105] width 0 height 0
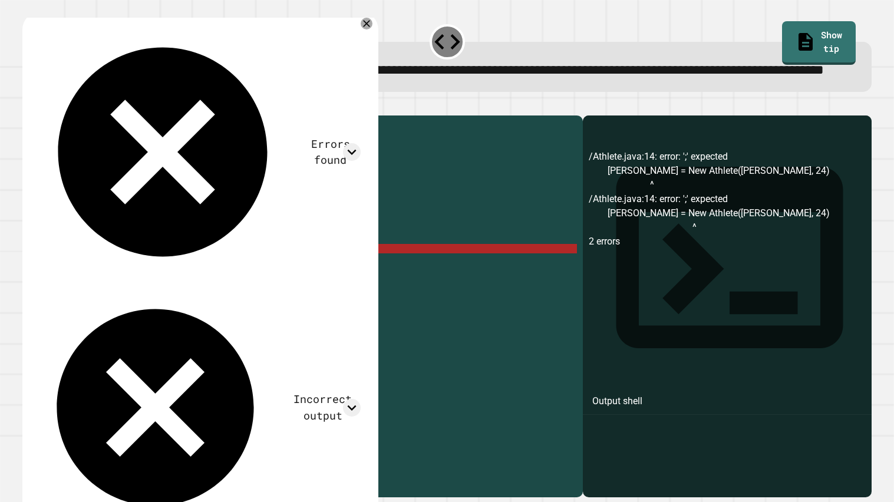
click at [292, 286] on div "public class Athlete { private String name ; private int age ; public Athlete (…" at bounding box center [314, 290] width 525 height 339
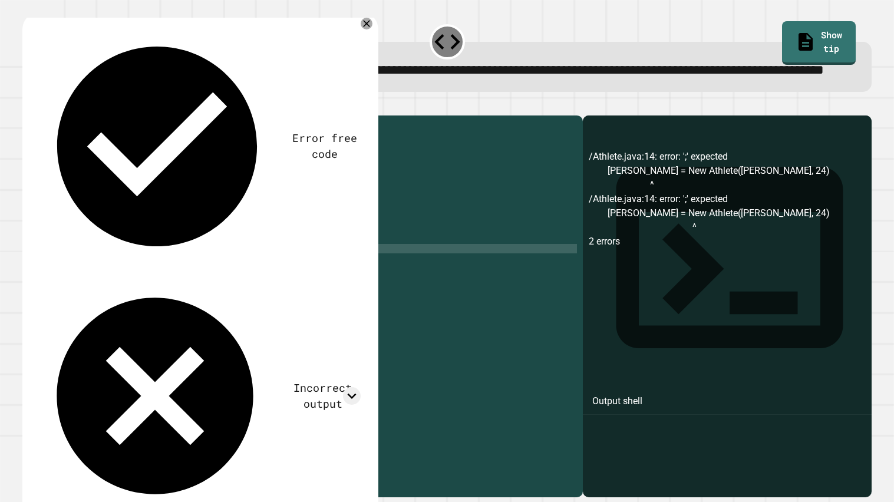
scroll to position [0, 15]
click at [28, 105] on icon "button" at bounding box center [28, 105] width 0 height 0
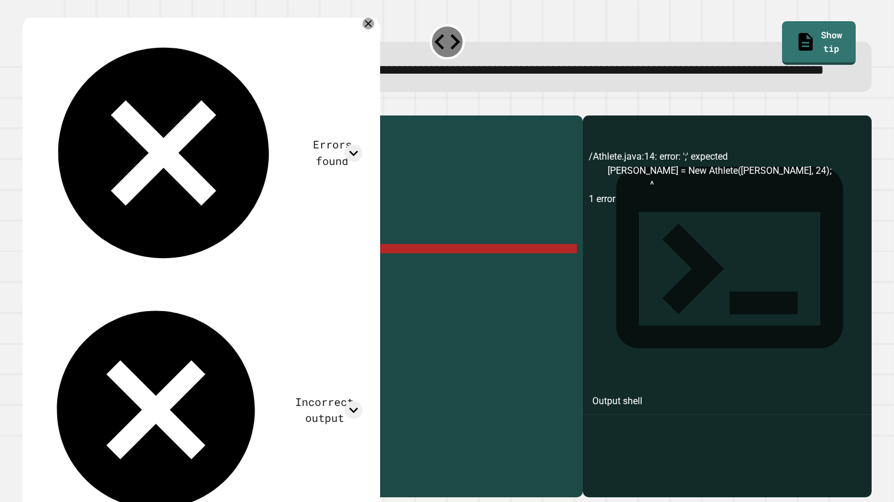
click at [138, 285] on div "public class Athlete { private String name ; private int age ; public Athlete (…" at bounding box center [314, 290] width 525 height 339
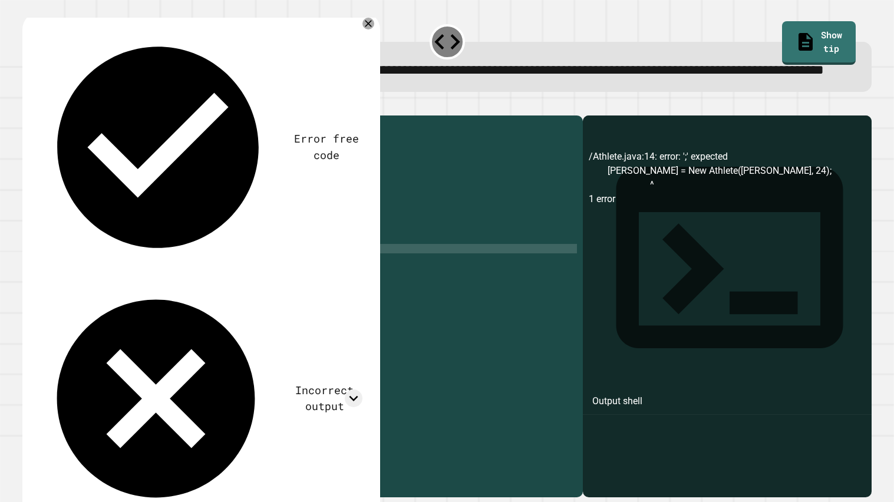
scroll to position [0, 6]
click at [28, 105] on icon "button" at bounding box center [28, 105] width 0 height 0
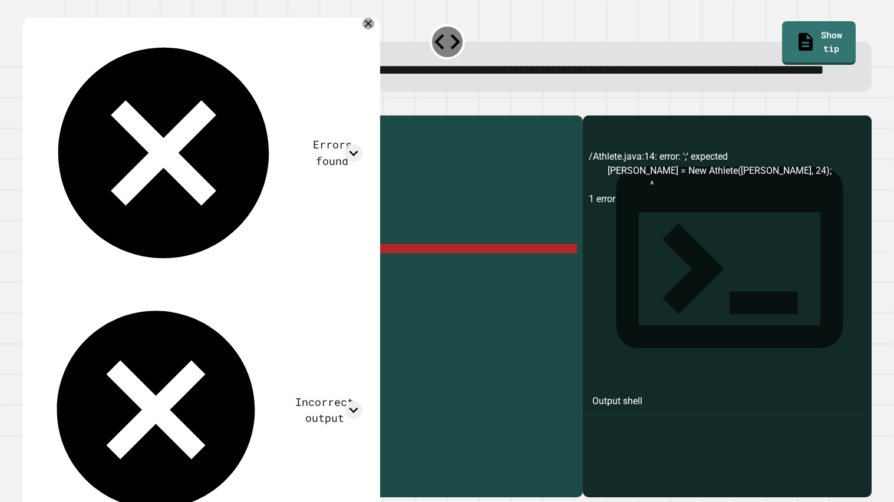
click at [140, 285] on div "public class Athlete { private String name ; private int age ; public Athlete (…" at bounding box center [314, 290] width 525 height 339
click at [229, 284] on div "public class Athlete { private String name ; private int age ; public Athlete (…" at bounding box center [314, 290] width 525 height 339
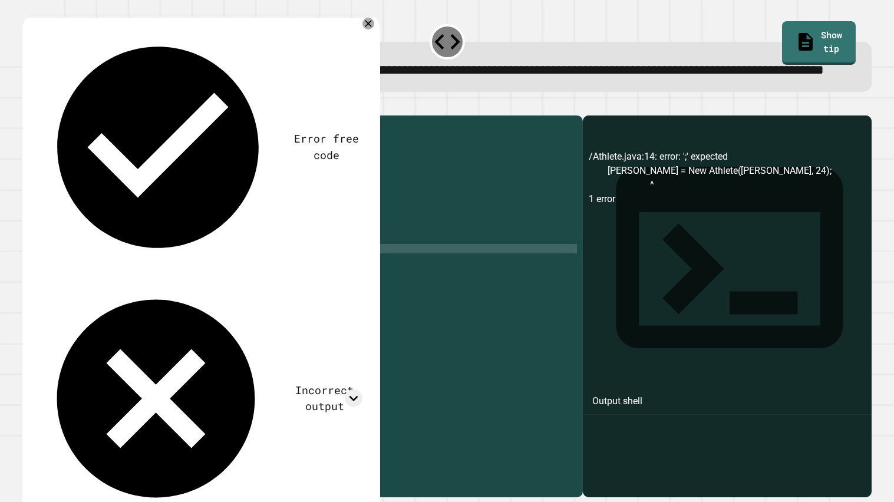
scroll to position [0, 14]
drag, startPoint x: 188, startPoint y: 284, endPoint x: 98, endPoint y: 283, distance: 90.1
click at [98, 283] on div "public class Athlete { private String name ; private int age ; public Athlete (…" at bounding box center [314, 290] width 525 height 339
click at [28, 105] on icon "button" at bounding box center [28, 105] width 0 height 0
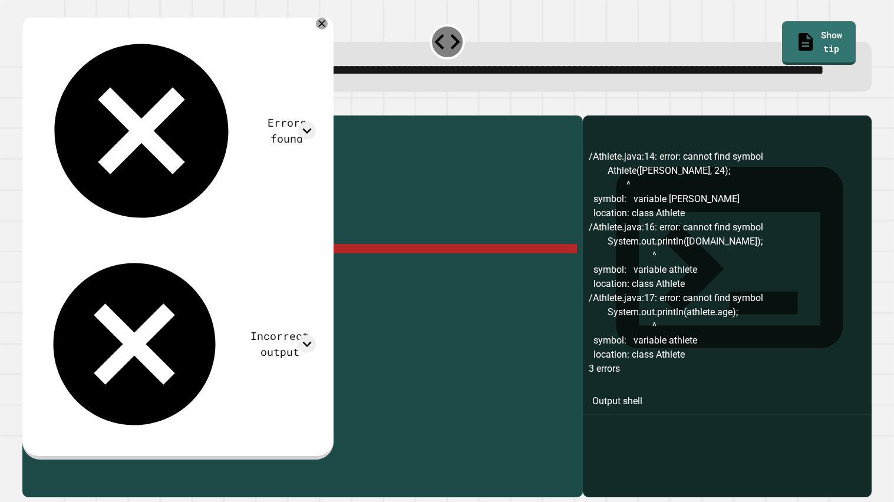
click at [94, 283] on div "public class Athlete { private String name ; private int age ; public Athlete (…" at bounding box center [314, 290] width 525 height 339
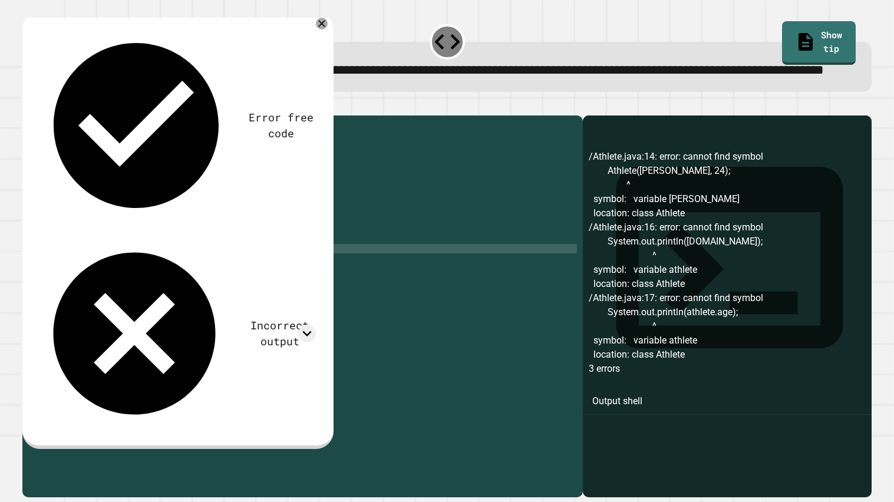
scroll to position [0, 8]
click at [28, 105] on button "button" at bounding box center [28, 105] width 0 height 0
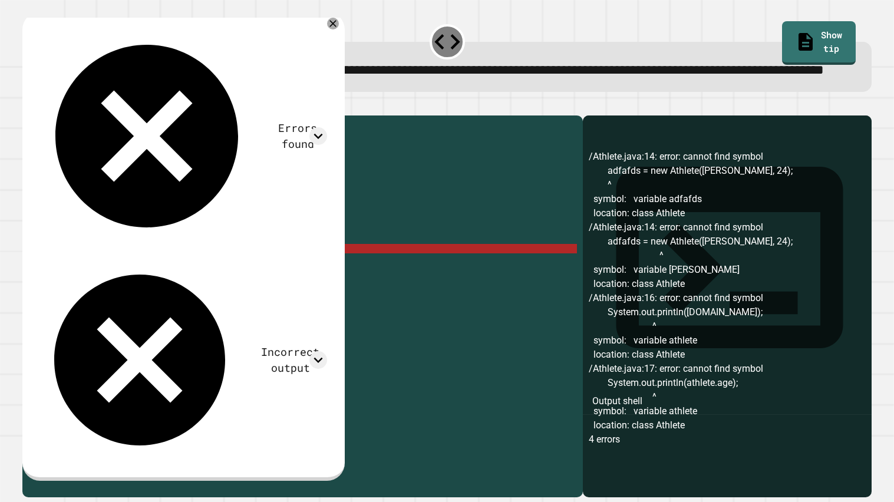
click at [125, 284] on div "public class Athlete { private String name ; private int age ; public Athlete (…" at bounding box center [314, 290] width 525 height 339
click at [127, 284] on div "public class Athlete { private String name ; private int age ; public Athlete (…" at bounding box center [314, 290] width 525 height 339
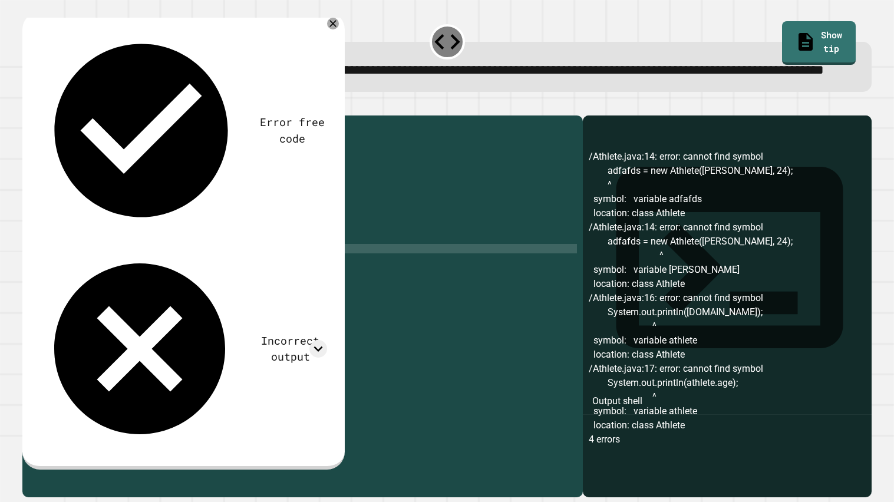
scroll to position [0, 4]
click at [28, 105] on icon "button" at bounding box center [28, 105] width 0 height 0
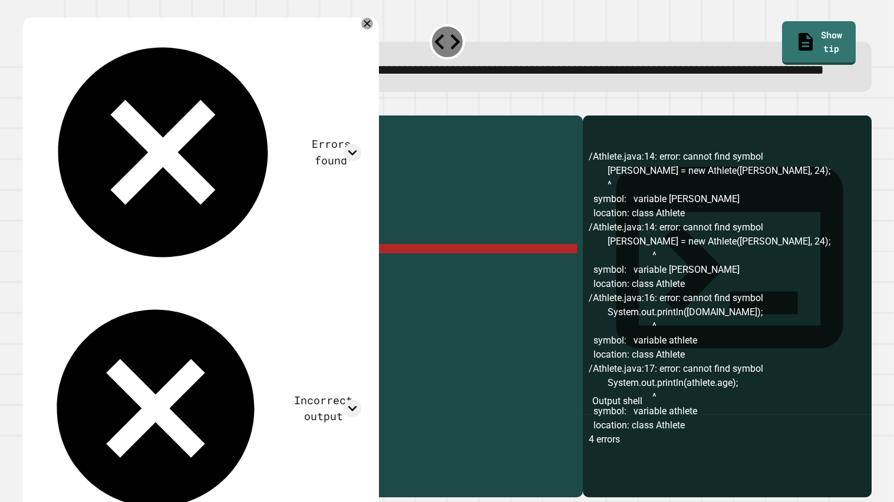
click at [95, 283] on div "public class Athlete { private String name ; private int age ; public Athlete (…" at bounding box center [314, 290] width 525 height 339
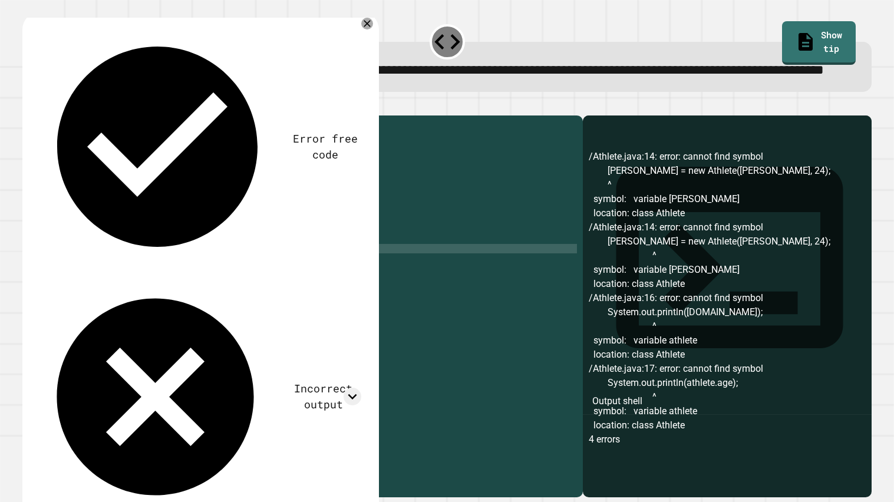
scroll to position [0, 5]
type textarea "**********"
click at [28, 105] on button "button" at bounding box center [28, 105] width 0 height 0
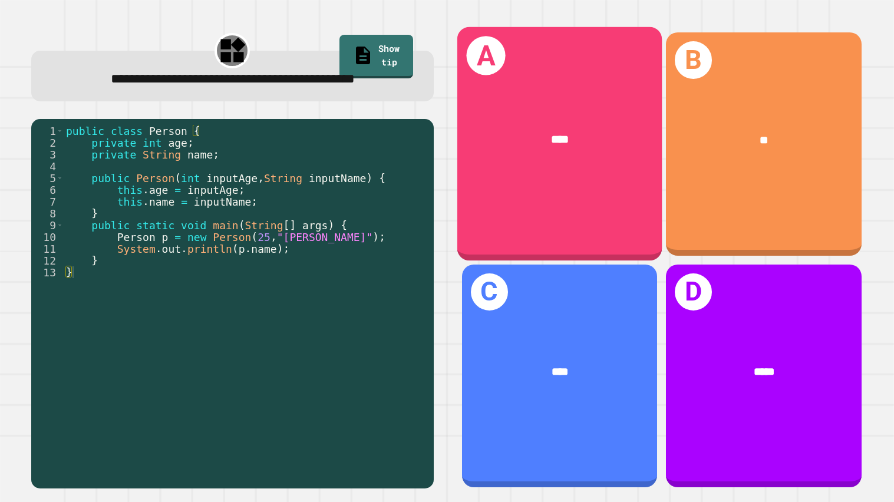
click at [571, 198] on div "A ****" at bounding box center [558, 144] width 205 height 234
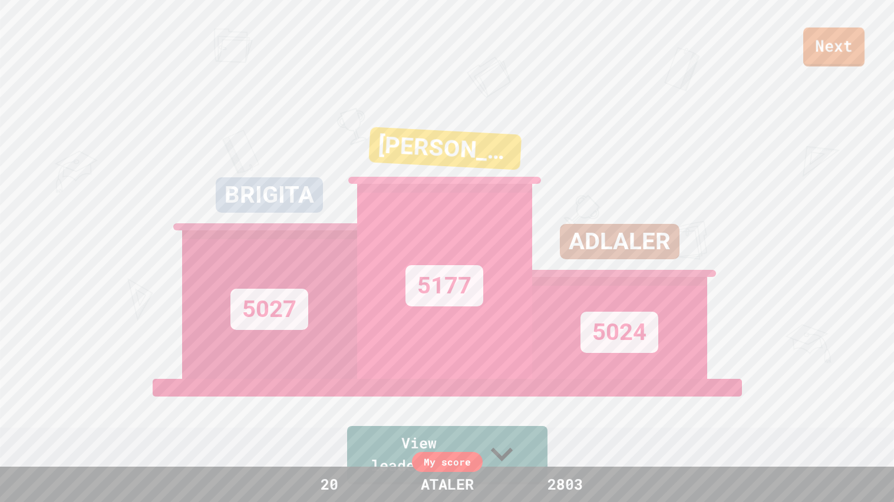
click at [832, 52] on link "Next" at bounding box center [833, 47] width 61 height 39
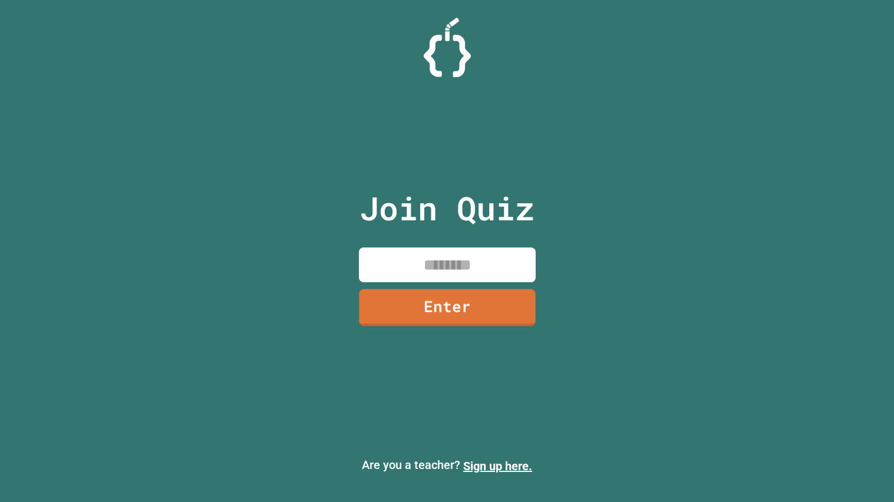
click at [461, 269] on input at bounding box center [447, 264] width 177 height 35
